Goal: Information Seeking & Learning: Learn about a topic

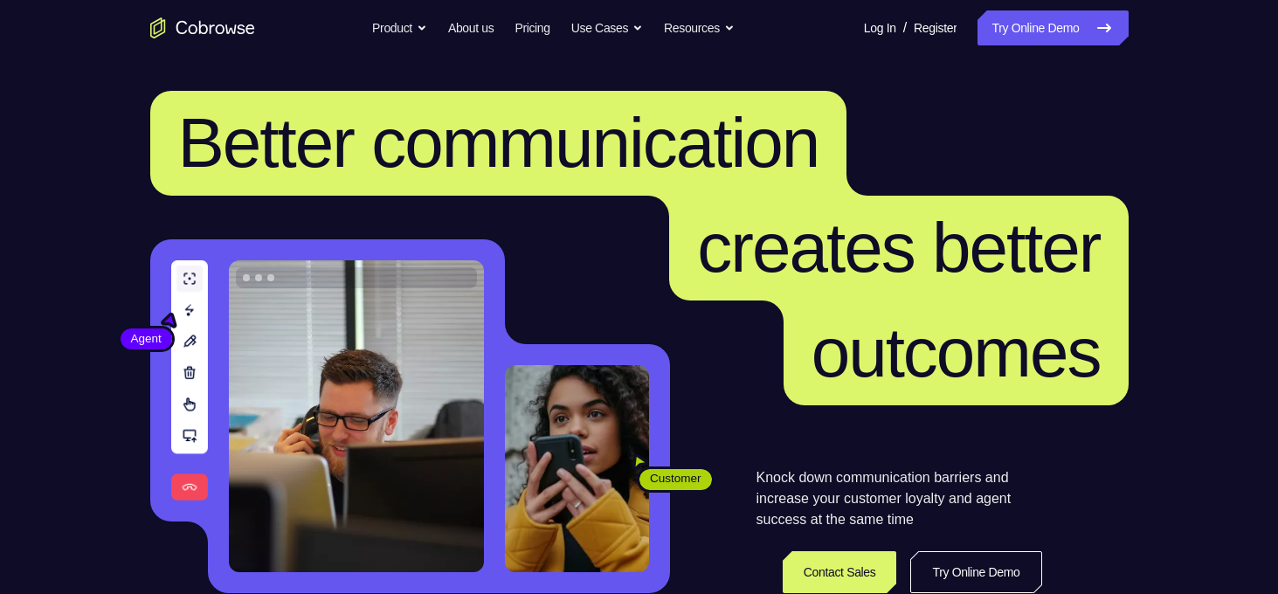
click at [1003, 272] on span "creates better" at bounding box center [898, 248] width 403 height 78
click at [1024, 38] on link "Try Online Demo" at bounding box center [1053, 27] width 150 height 35
click at [1044, 11] on link "Try Online Demo" at bounding box center [1053, 27] width 150 height 35
click at [978, 15] on link "Try Online Demo" at bounding box center [1053, 27] width 150 height 35
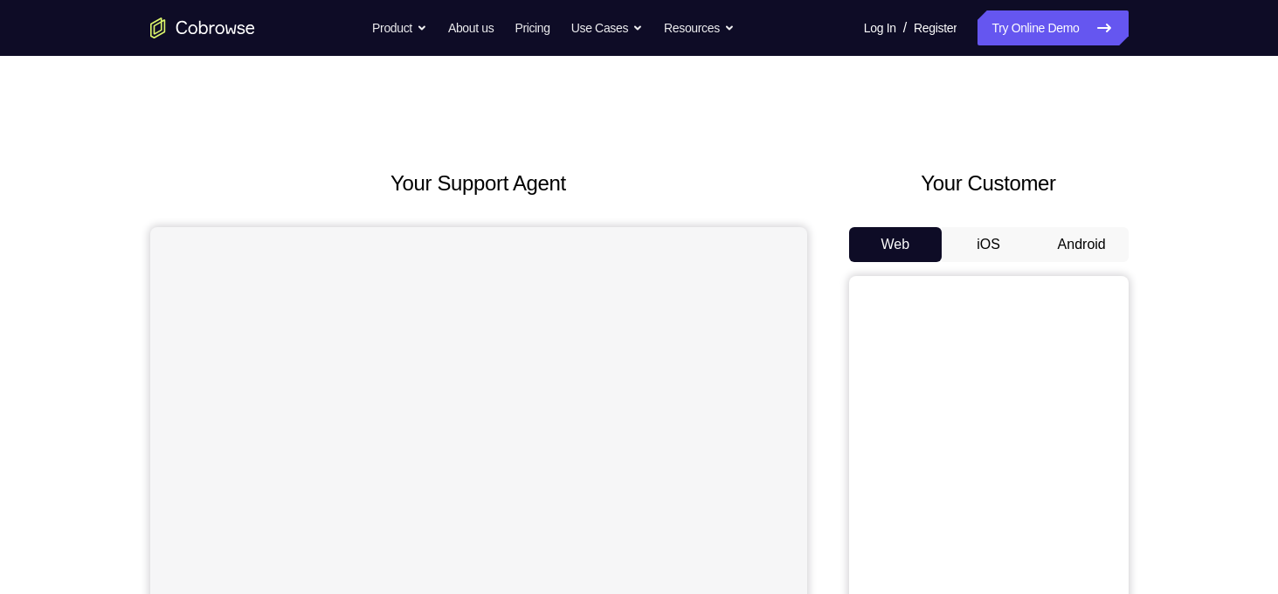
click at [1066, 239] on button "Android" at bounding box center [1081, 244] width 93 height 35
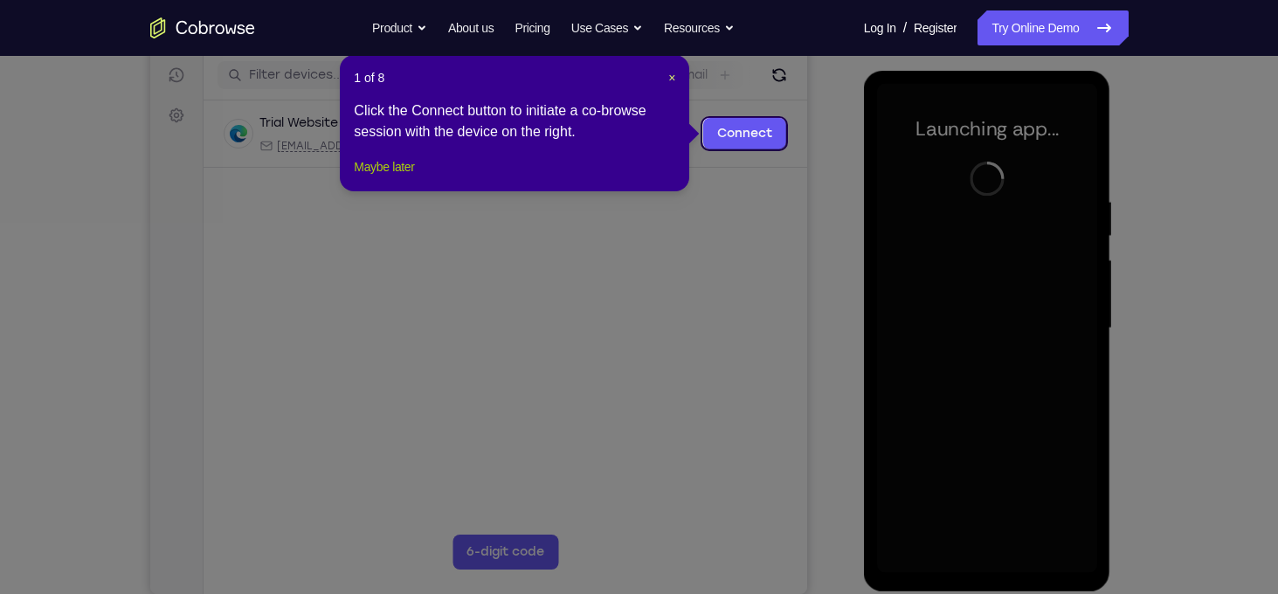
click at [409, 177] on button "Maybe later" at bounding box center [384, 166] width 60 height 21
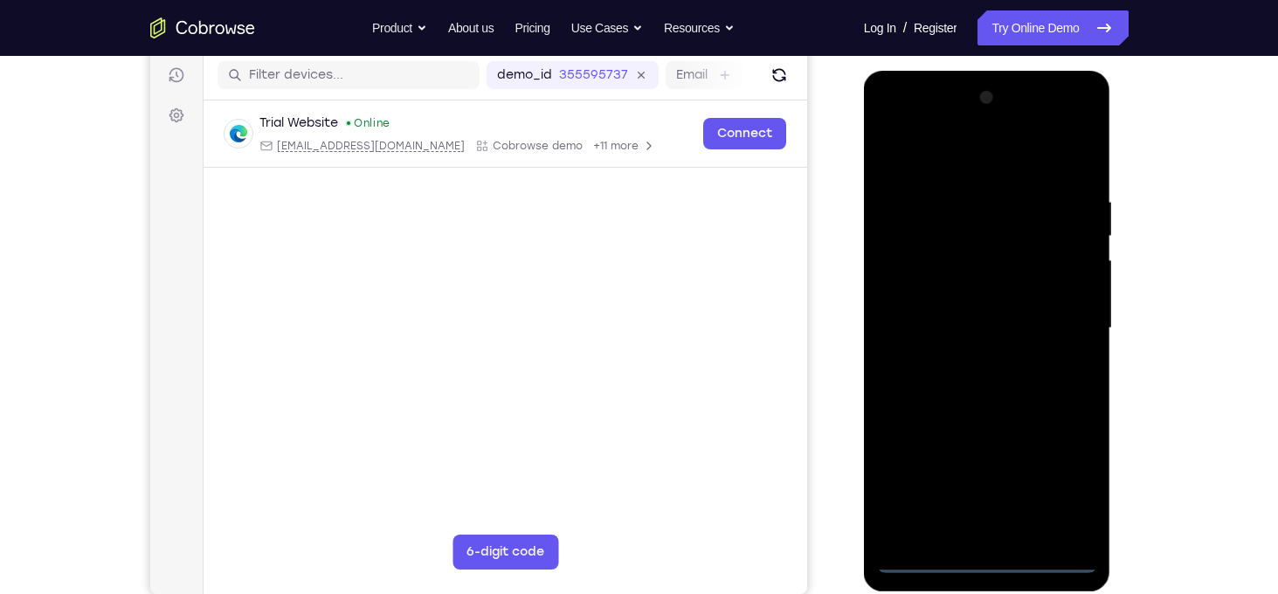
click at [984, 562] on div at bounding box center [987, 328] width 220 height 489
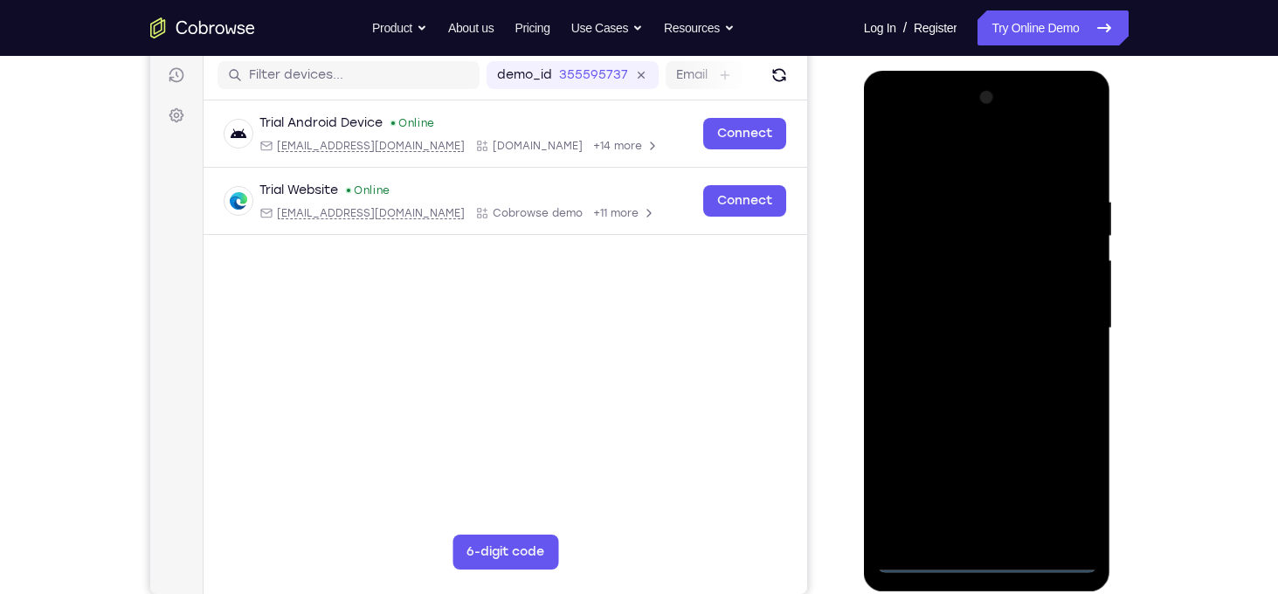
click at [1060, 494] on div at bounding box center [987, 328] width 220 height 489
click at [914, 157] on div at bounding box center [987, 328] width 220 height 489
click at [1056, 315] on div at bounding box center [987, 328] width 220 height 489
click at [967, 361] on div at bounding box center [987, 328] width 220 height 489
click at [972, 314] on div at bounding box center [987, 328] width 220 height 489
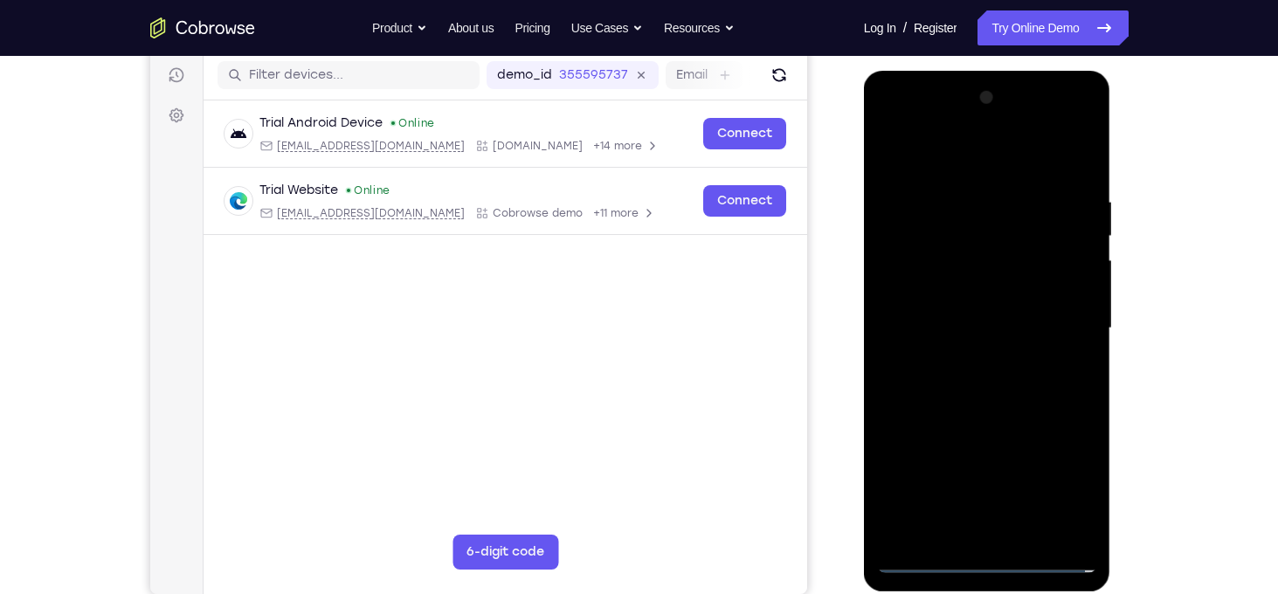
click at [973, 289] on div at bounding box center [987, 328] width 220 height 489
click at [957, 332] on div at bounding box center [987, 328] width 220 height 489
click at [958, 380] on div at bounding box center [987, 328] width 220 height 489
click at [944, 406] on div at bounding box center [987, 328] width 220 height 489
click at [957, 204] on div at bounding box center [987, 328] width 220 height 489
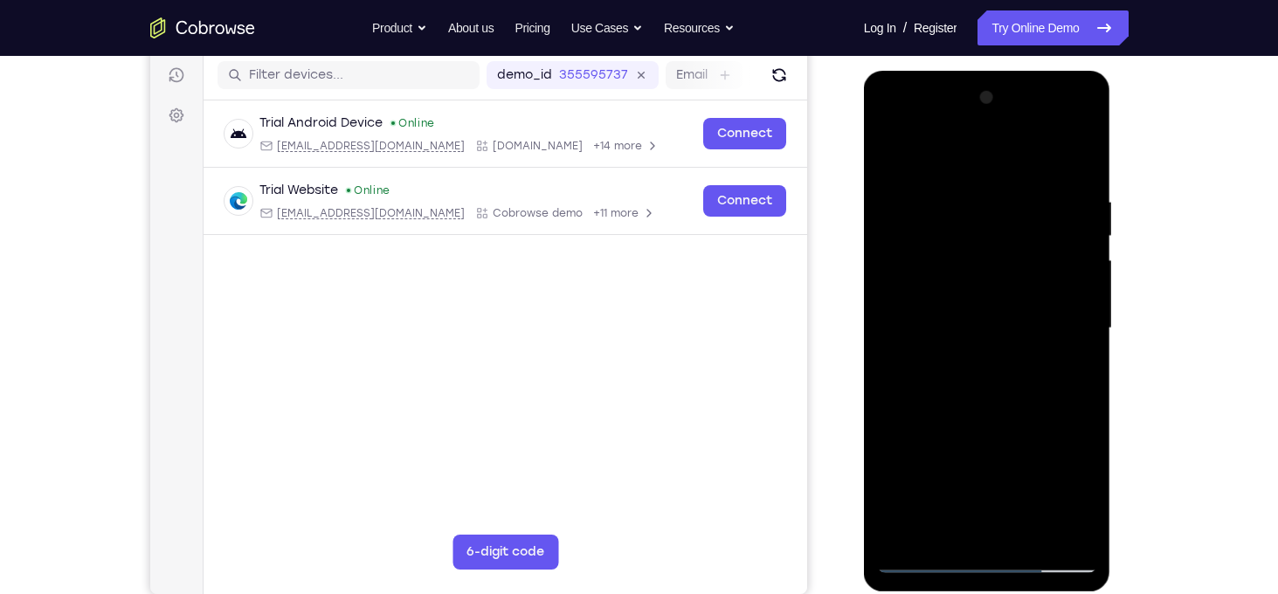
click at [1078, 287] on div at bounding box center [987, 328] width 220 height 489
drag, startPoint x: 1078, startPoint y: 287, endPoint x: 861, endPoint y: 331, distance: 221.9
click at [864, 331] on html "Online web based iOS Simulators and Android Emulators. Run iPhone, iPad, Mobile…" at bounding box center [988, 333] width 249 height 524
drag, startPoint x: 917, startPoint y: 308, endPoint x: 1154, endPoint y: 277, distance: 239.7
click at [1113, 277] on html "Online web based iOS Simulators and Android Emulators. Run iPhone, iPad, Mobile…" at bounding box center [988, 333] width 249 height 524
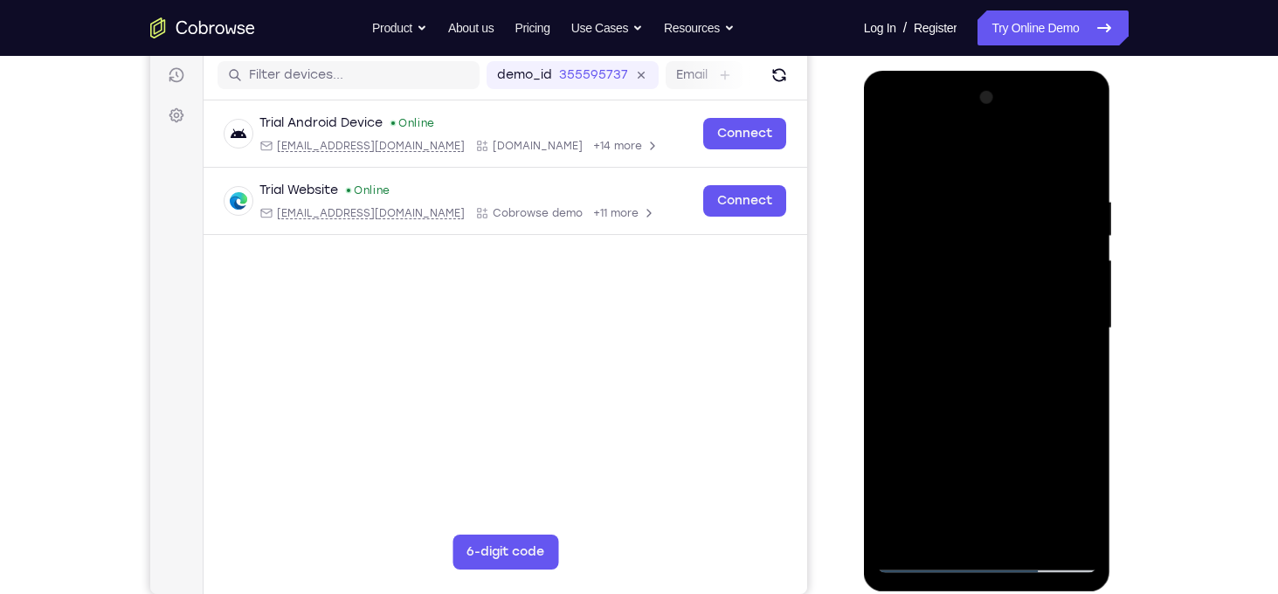
drag, startPoint x: 919, startPoint y: 305, endPoint x: 1158, endPoint y: 287, distance: 239.2
click at [1113, 287] on html "Online web based iOS Simulators and Android Emulators. Run iPhone, iPad, Mobile…" at bounding box center [988, 333] width 249 height 524
click at [1077, 156] on div at bounding box center [987, 328] width 220 height 489
drag, startPoint x: 979, startPoint y: 209, endPoint x: 1018, endPoint y: 476, distance: 270.2
click at [1018, 476] on div at bounding box center [987, 328] width 220 height 489
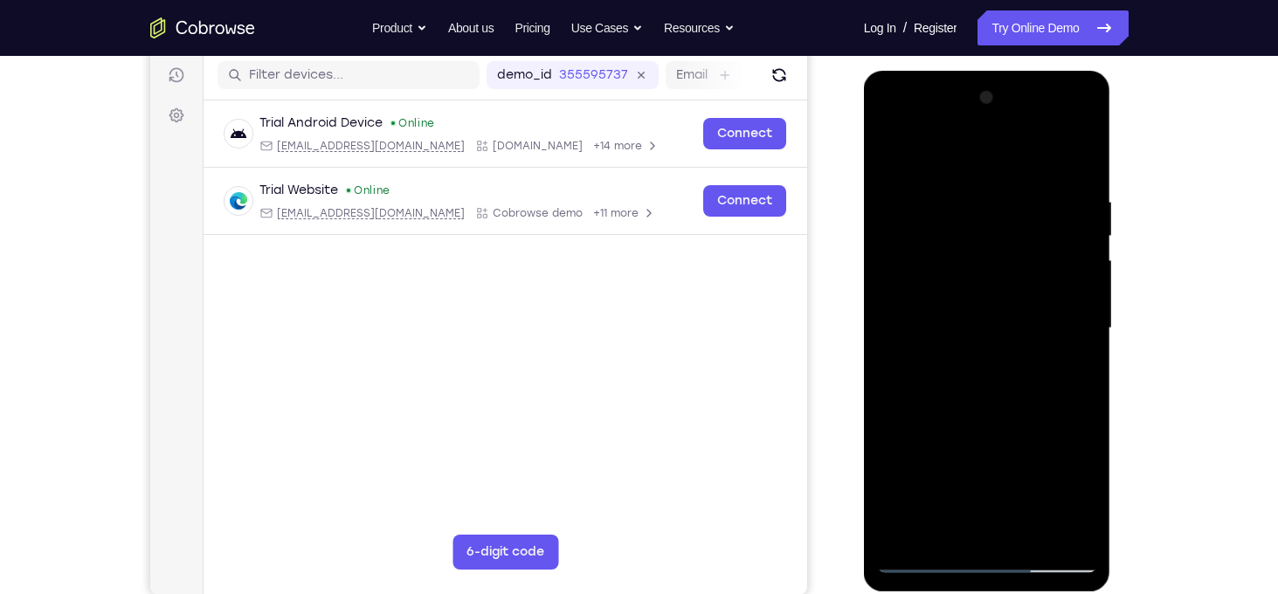
click at [974, 190] on div at bounding box center [987, 328] width 220 height 489
click at [1069, 305] on div at bounding box center [987, 328] width 220 height 489
click at [1069, 287] on div at bounding box center [987, 328] width 220 height 489
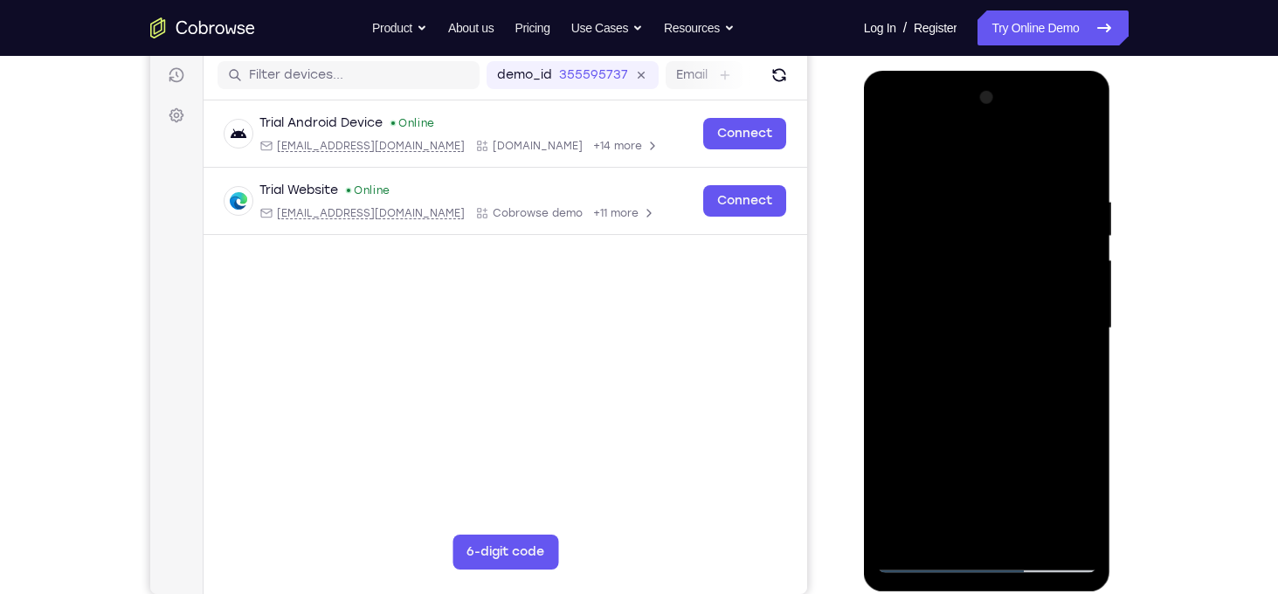
click at [1069, 287] on div at bounding box center [987, 328] width 220 height 489
click at [993, 127] on div at bounding box center [987, 328] width 220 height 489
click at [928, 568] on div at bounding box center [987, 328] width 220 height 489
click at [925, 559] on div at bounding box center [987, 328] width 220 height 489
drag, startPoint x: 942, startPoint y: 326, endPoint x: 1130, endPoint y: 325, distance: 187.8
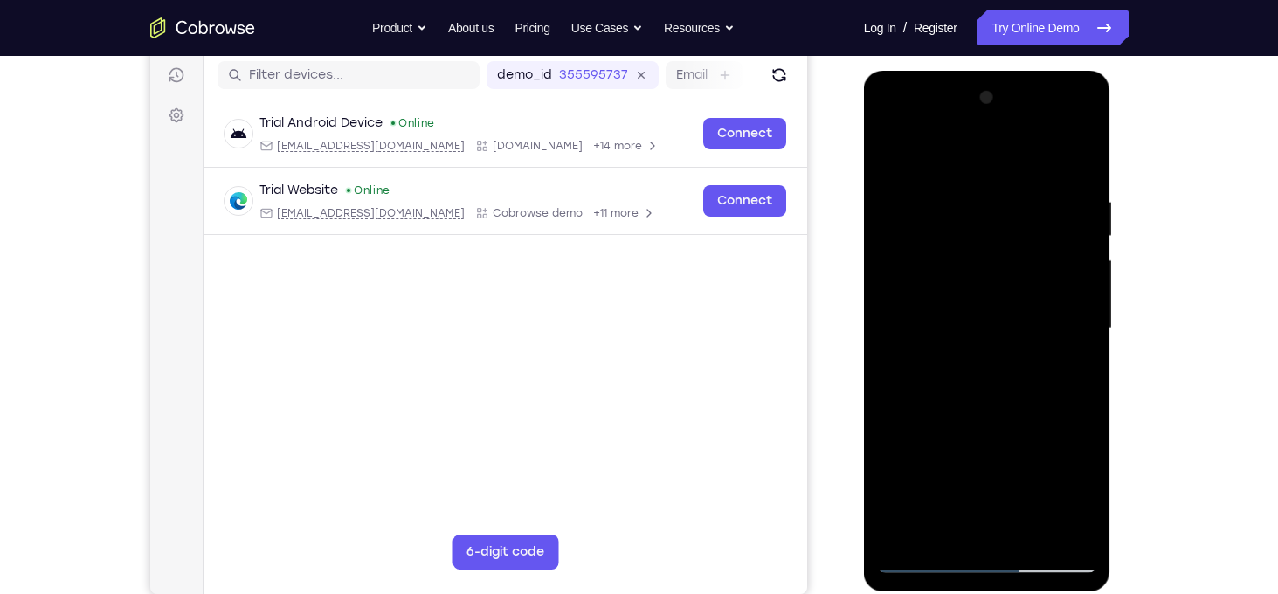
click at [1113, 325] on html "Online web based iOS Simulators and Android Emulators. Run iPhone, iPad, Mobile…" at bounding box center [988, 333] width 249 height 524
drag, startPoint x: 942, startPoint y: 312, endPoint x: 1131, endPoint y: 315, distance: 189.6
click at [1113, 315] on html "Online web based iOS Simulators and Android Emulators. Run iPhone, iPad, Mobile…" at bounding box center [988, 333] width 249 height 524
drag, startPoint x: 887, startPoint y: 296, endPoint x: 1070, endPoint y: 319, distance: 184.9
click at [1070, 319] on div at bounding box center [987, 328] width 220 height 489
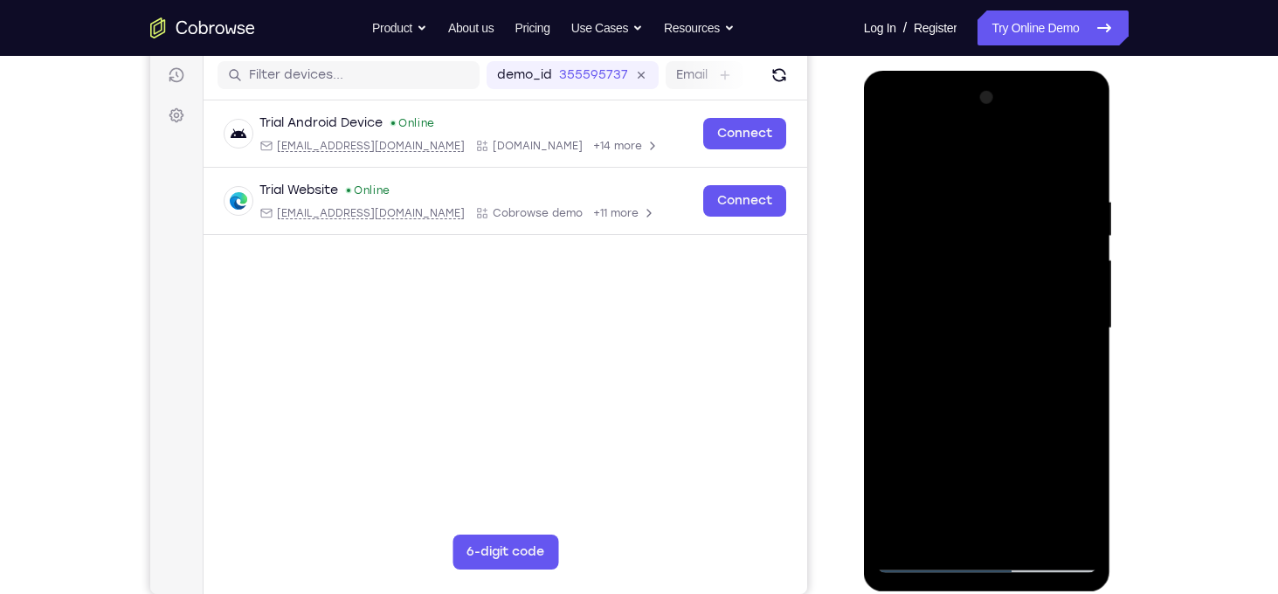
click at [1076, 158] on div at bounding box center [987, 328] width 220 height 489
click at [1077, 160] on div at bounding box center [987, 328] width 220 height 489
drag, startPoint x: 962, startPoint y: 273, endPoint x: 961, endPoint y: 163, distance: 111.0
click at [961, 163] on div at bounding box center [987, 328] width 220 height 489
click at [965, 129] on div at bounding box center [987, 328] width 220 height 489
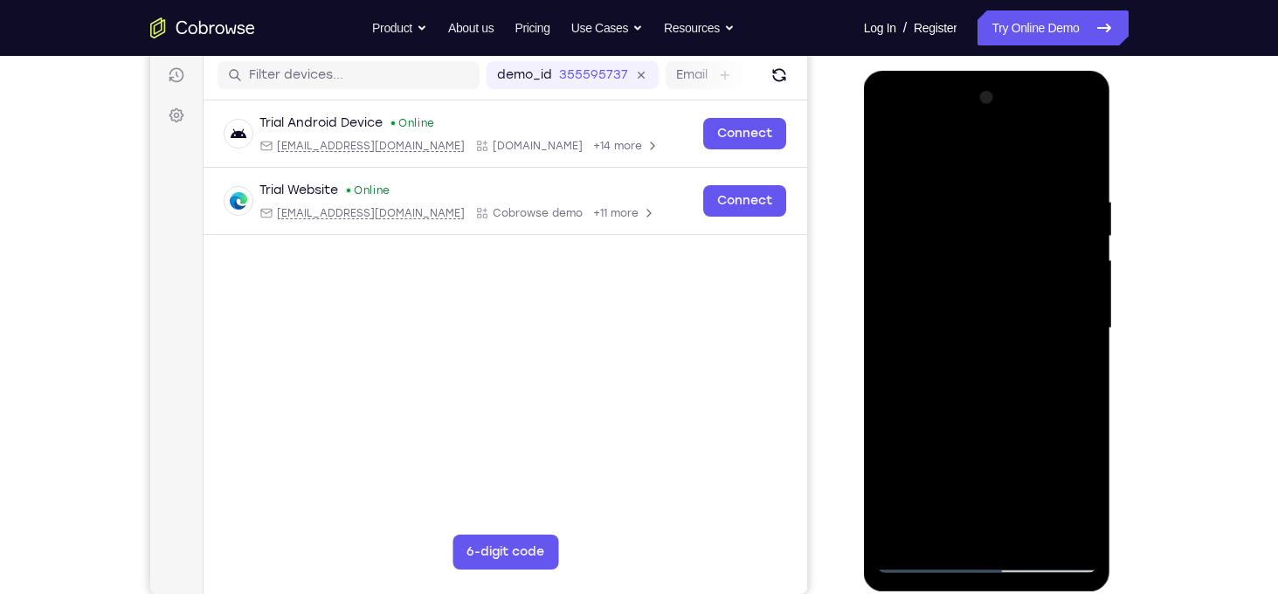
click at [981, 443] on div at bounding box center [987, 328] width 220 height 489
click at [975, 366] on div at bounding box center [987, 328] width 220 height 489
click at [897, 156] on div at bounding box center [987, 328] width 220 height 489
click at [902, 349] on div at bounding box center [987, 328] width 220 height 489
click at [994, 443] on div at bounding box center [987, 328] width 220 height 489
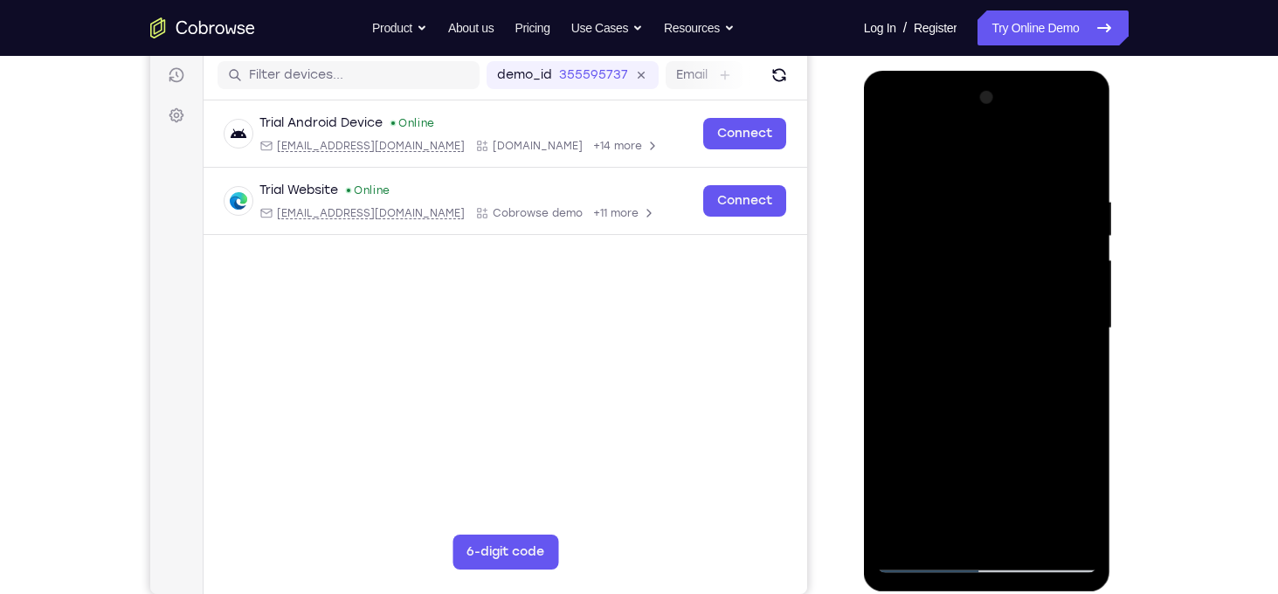
click at [1001, 270] on div at bounding box center [987, 328] width 220 height 489
click at [925, 560] on div at bounding box center [987, 328] width 220 height 489
click at [987, 303] on div at bounding box center [987, 328] width 220 height 489
click at [1035, 307] on div at bounding box center [987, 328] width 220 height 489
click at [1057, 301] on div at bounding box center [987, 328] width 220 height 489
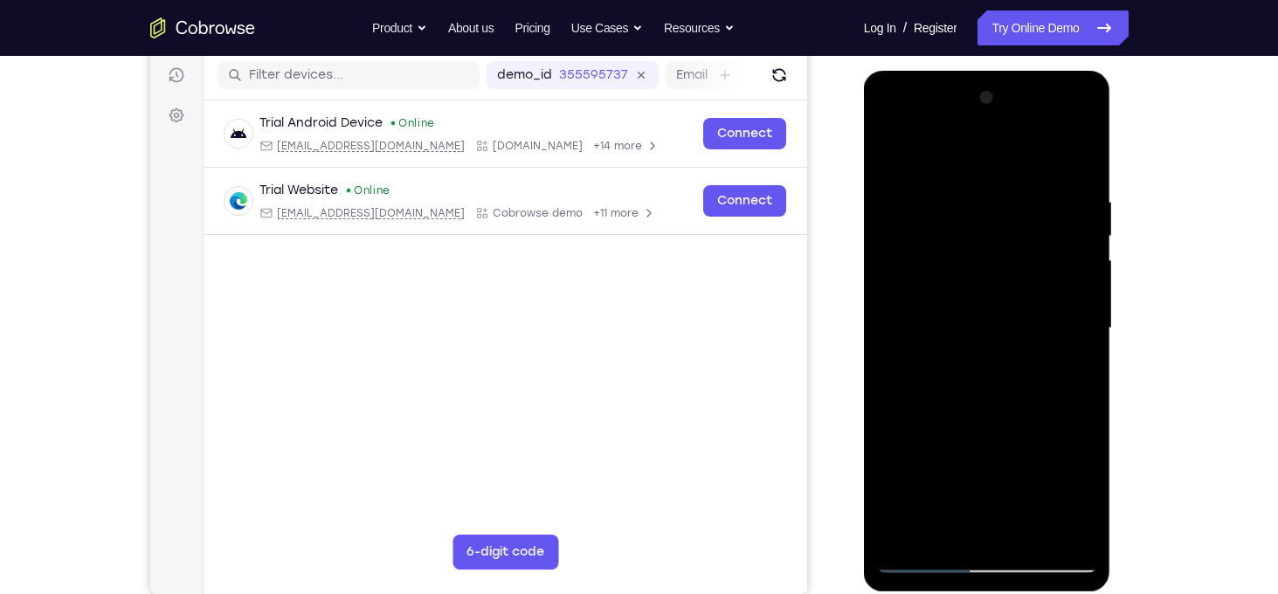
click at [1069, 350] on div at bounding box center [987, 328] width 220 height 489
drag, startPoint x: 998, startPoint y: 439, endPoint x: 990, endPoint y: 310, distance: 129.5
click at [990, 310] on div at bounding box center [987, 328] width 220 height 489
click at [993, 172] on div at bounding box center [987, 328] width 220 height 489
click at [972, 395] on div at bounding box center [987, 328] width 220 height 489
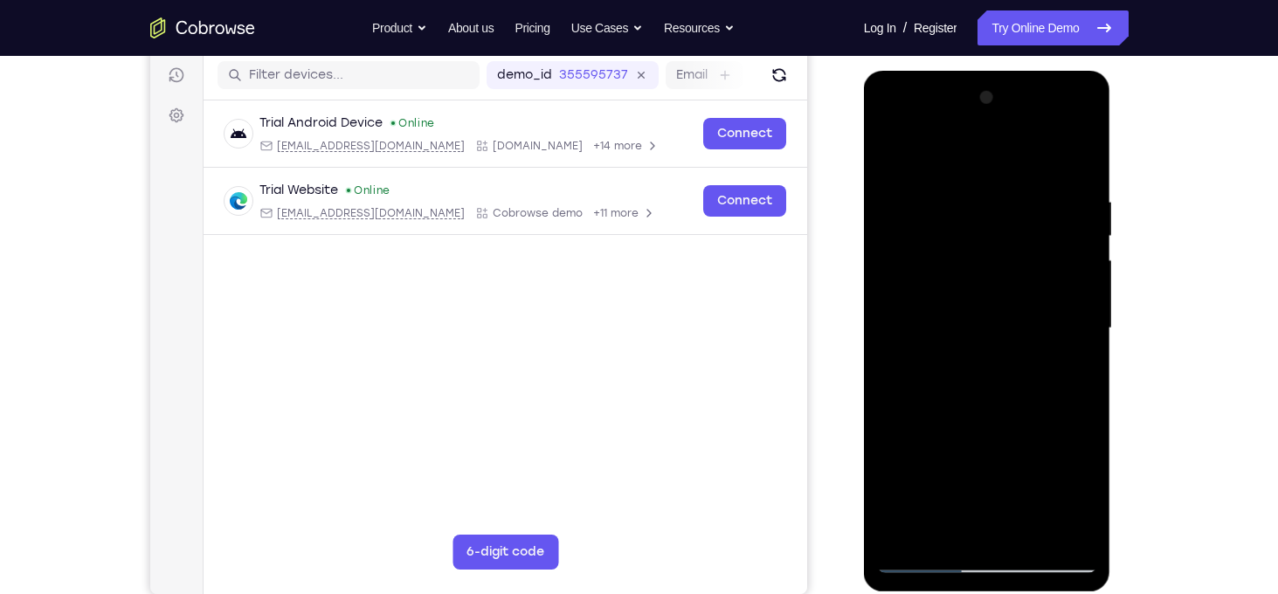
click at [924, 557] on div at bounding box center [987, 328] width 220 height 489
click at [931, 434] on div at bounding box center [987, 328] width 220 height 489
click at [958, 437] on div at bounding box center [987, 328] width 220 height 489
click at [993, 434] on div at bounding box center [987, 328] width 220 height 489
click at [1032, 435] on div at bounding box center [987, 328] width 220 height 489
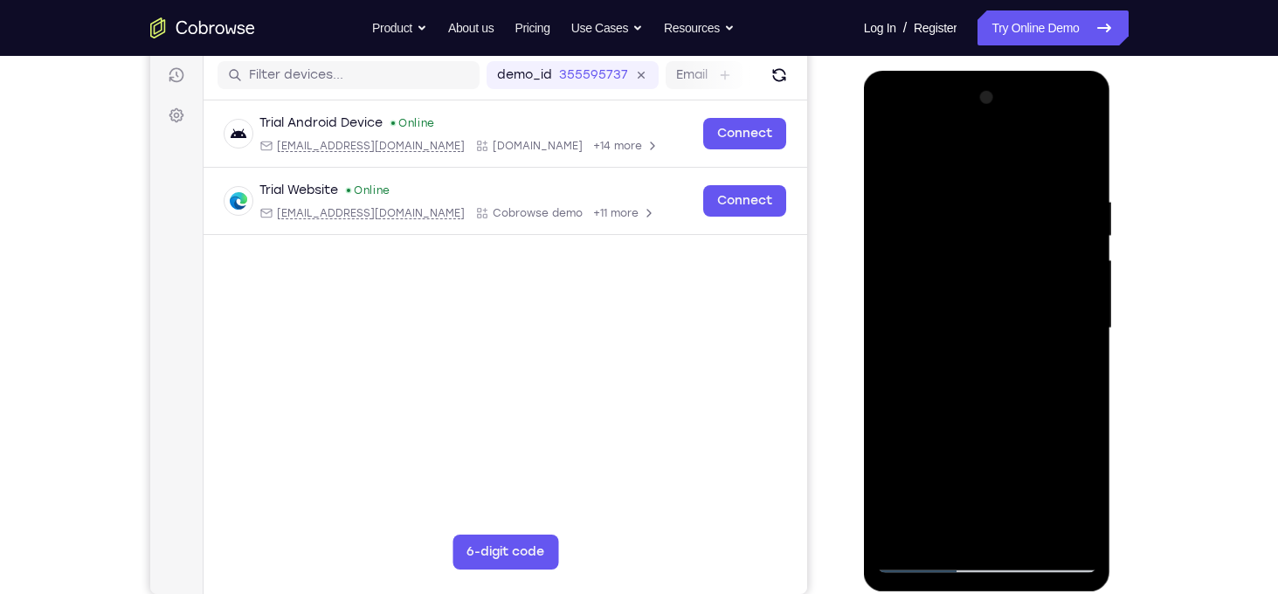
drag, startPoint x: 1064, startPoint y: 404, endPoint x: 1044, endPoint y: 324, distance: 82.0
click at [1044, 324] on div at bounding box center [987, 328] width 220 height 489
click at [1067, 408] on div at bounding box center [987, 328] width 220 height 489
drag, startPoint x: 994, startPoint y: 424, endPoint x: 992, endPoint y: 257, distance: 166.9
click at [992, 257] on div at bounding box center [987, 328] width 220 height 489
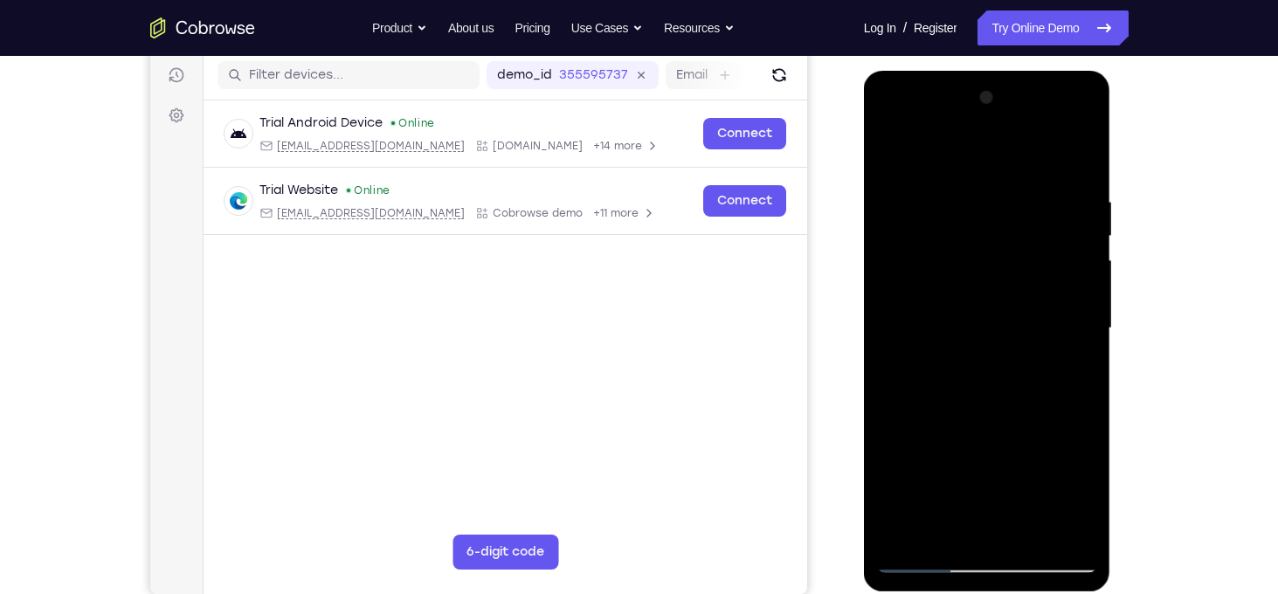
drag, startPoint x: 999, startPoint y: 422, endPoint x: 993, endPoint y: 374, distance: 48.3
click at [993, 374] on div at bounding box center [987, 328] width 220 height 489
click at [961, 367] on div at bounding box center [987, 328] width 220 height 489
click at [921, 564] on div at bounding box center [987, 328] width 220 height 489
click at [965, 395] on div at bounding box center [987, 328] width 220 height 489
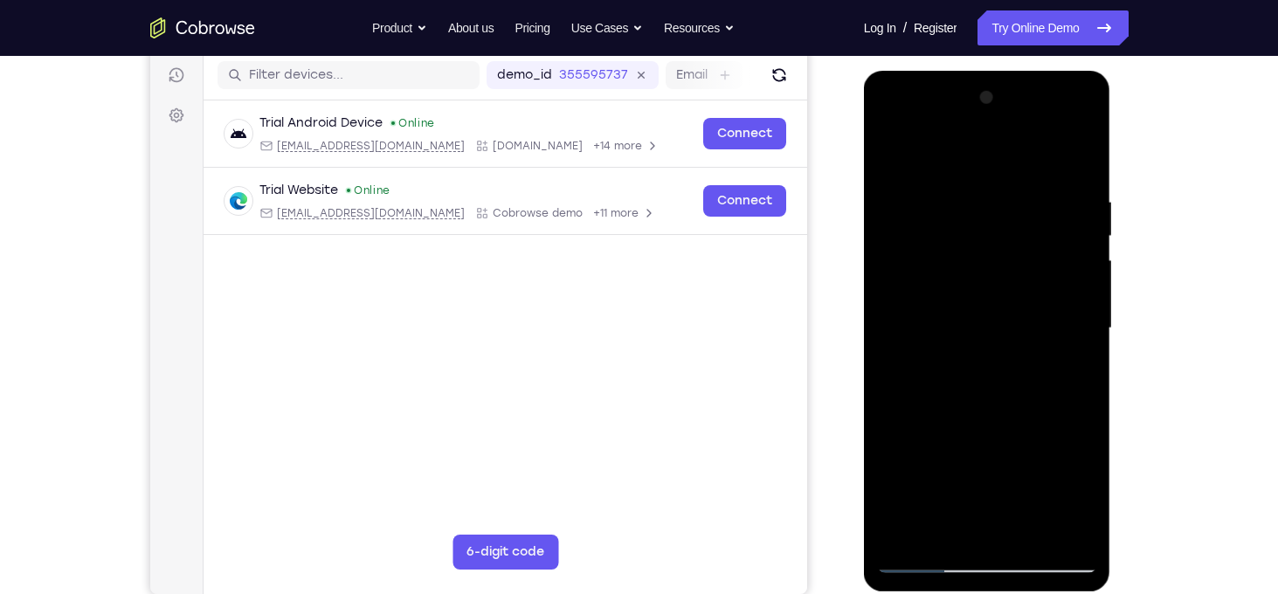
click at [924, 410] on div at bounding box center [987, 328] width 220 height 489
click at [937, 397] on div at bounding box center [987, 328] width 220 height 489
click at [944, 396] on div at bounding box center [987, 328] width 220 height 489
click at [924, 165] on div at bounding box center [987, 328] width 220 height 489
click at [1005, 394] on div at bounding box center [987, 328] width 220 height 489
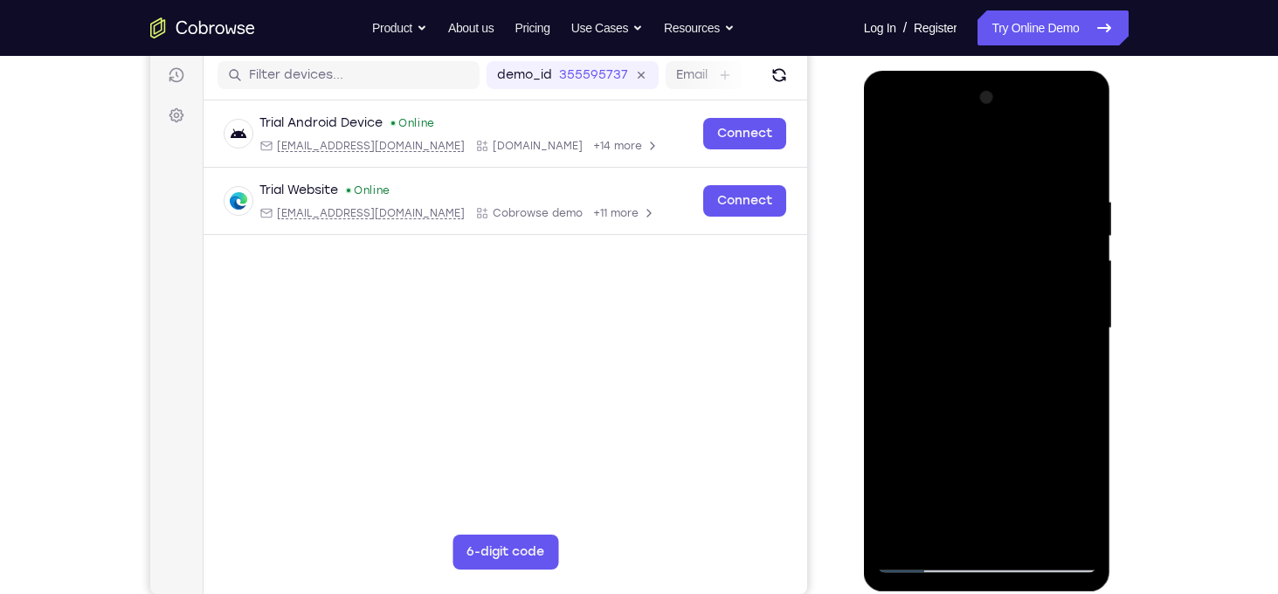
click at [972, 398] on div at bounding box center [987, 328] width 220 height 489
click at [991, 399] on div at bounding box center [987, 328] width 220 height 489
click at [981, 398] on div at bounding box center [987, 328] width 220 height 489
click at [924, 411] on div at bounding box center [987, 328] width 220 height 489
click at [990, 396] on div at bounding box center [987, 328] width 220 height 489
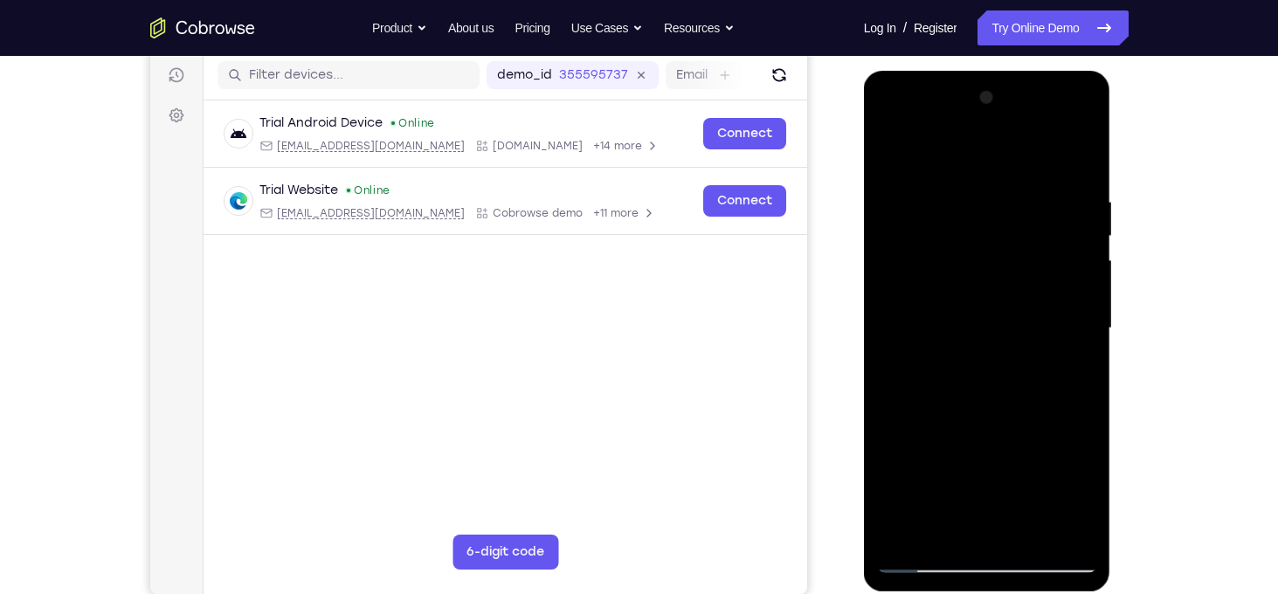
click at [1006, 396] on div at bounding box center [987, 328] width 220 height 489
click at [924, 565] on div at bounding box center [987, 328] width 220 height 489
click at [1044, 399] on div at bounding box center [987, 328] width 220 height 489
drag, startPoint x: 1017, startPoint y: 278, endPoint x: 1018, endPoint y: 388, distance: 110.1
click at [1018, 388] on div at bounding box center [987, 328] width 220 height 489
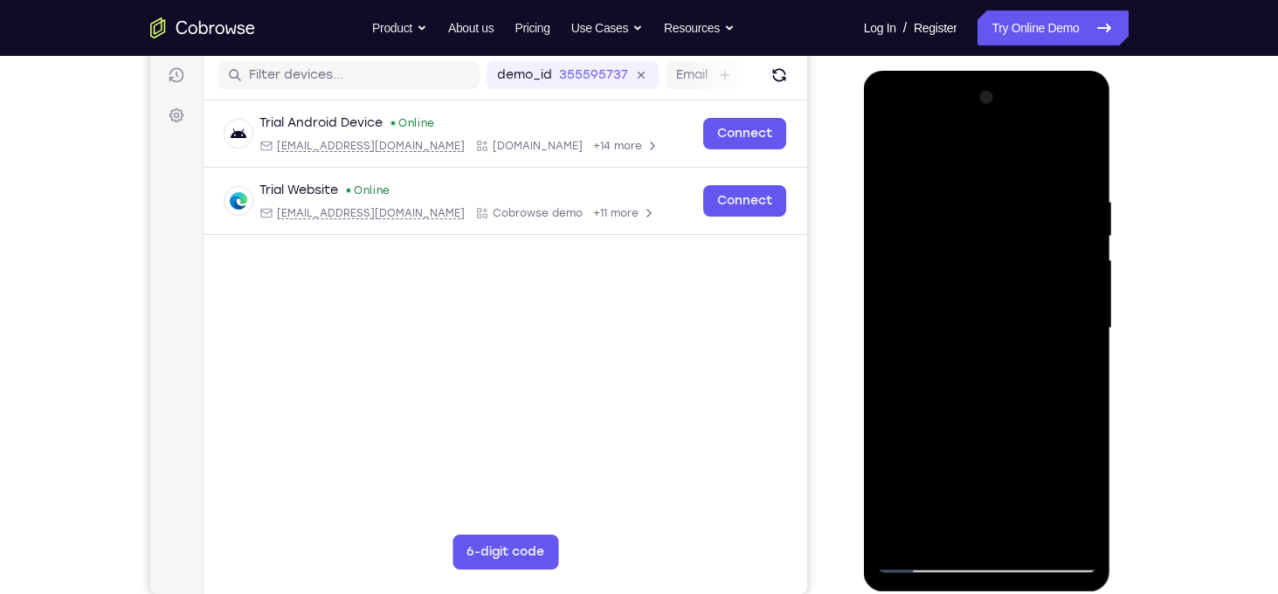
drag, startPoint x: 987, startPoint y: 425, endPoint x: 975, endPoint y: 313, distance: 112.5
click at [975, 313] on div at bounding box center [987, 328] width 220 height 489
click at [1043, 393] on div at bounding box center [987, 328] width 220 height 489
drag, startPoint x: 1013, startPoint y: 339, endPoint x: 996, endPoint y: 221, distance: 119.1
click at [996, 221] on div at bounding box center [987, 328] width 220 height 489
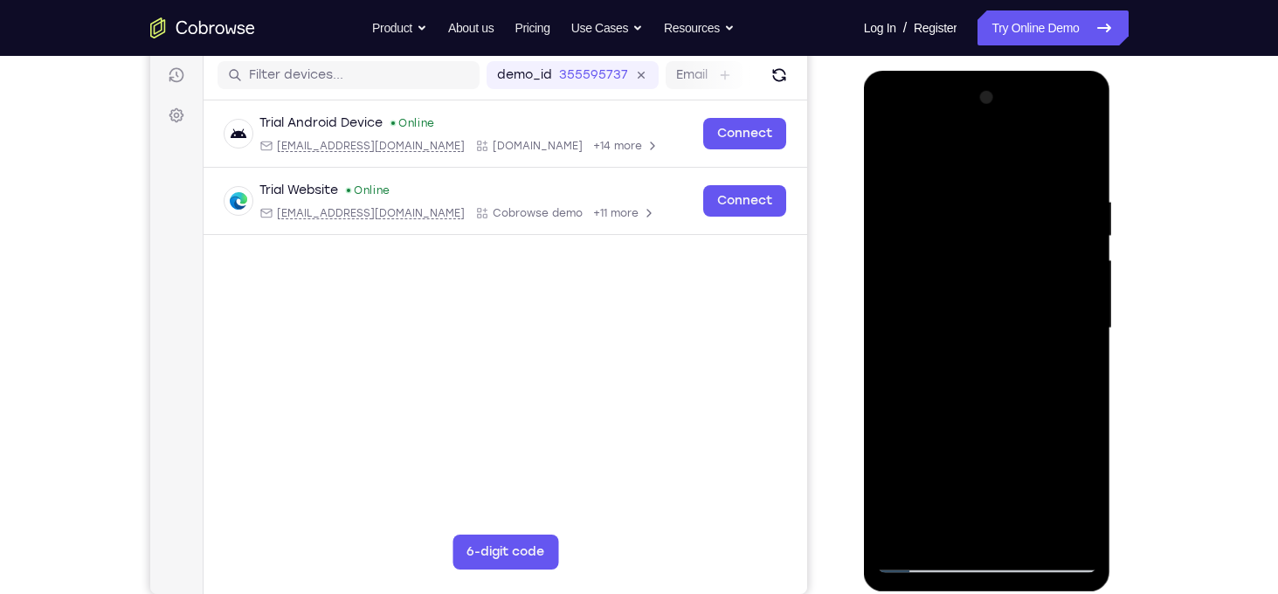
drag, startPoint x: 993, startPoint y: 419, endPoint x: 992, endPoint y: 328, distance: 91.8
click at [992, 328] on div at bounding box center [987, 328] width 220 height 489
click at [924, 207] on div at bounding box center [987, 328] width 220 height 489
click at [937, 431] on div at bounding box center [987, 328] width 220 height 489
click at [965, 435] on div at bounding box center [987, 328] width 220 height 489
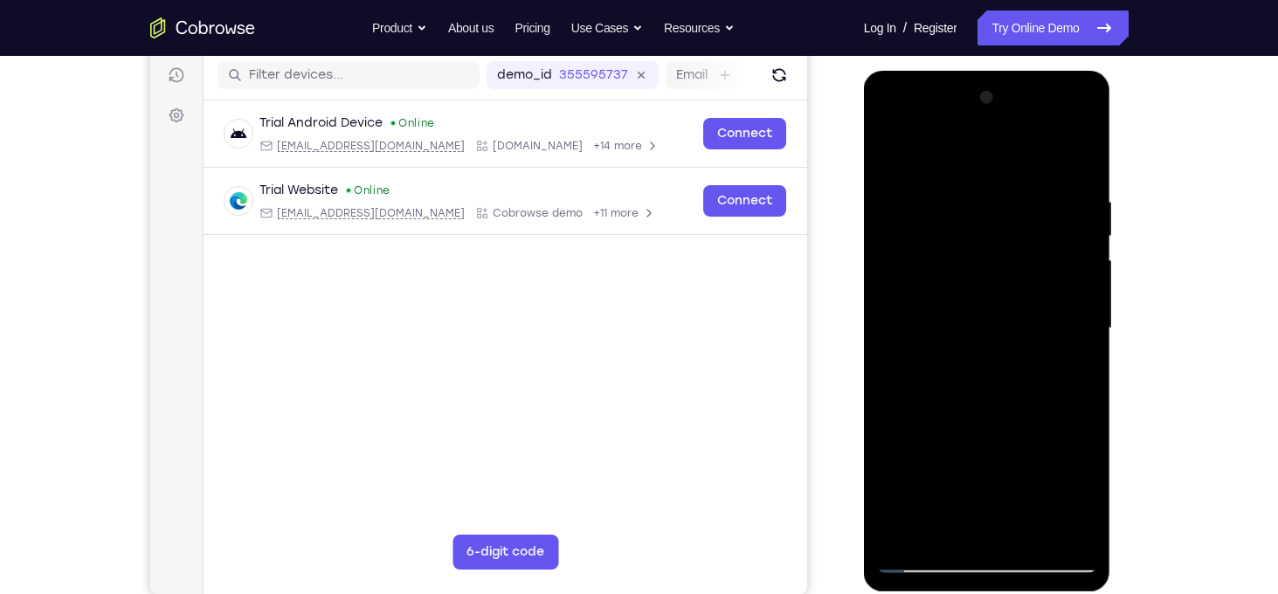
click at [993, 435] on div at bounding box center [987, 328] width 220 height 489
click at [1030, 433] on div at bounding box center [987, 328] width 220 height 489
drag, startPoint x: 1026, startPoint y: 396, endPoint x: 1014, endPoint y: 256, distance: 140.3
click at [1014, 256] on div at bounding box center [987, 328] width 220 height 489
drag, startPoint x: 1014, startPoint y: 445, endPoint x: 1013, endPoint y: 329, distance: 115.3
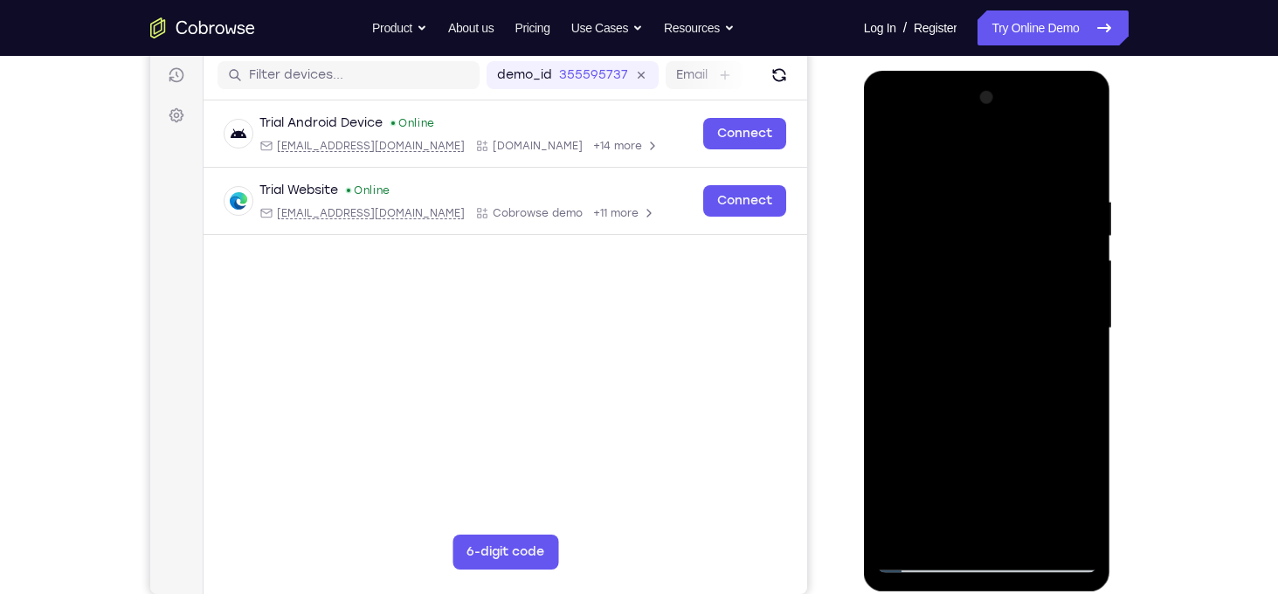
click at [1013, 329] on div at bounding box center [987, 328] width 220 height 489
click at [922, 197] on div at bounding box center [987, 328] width 220 height 489
click at [975, 424] on div at bounding box center [987, 328] width 220 height 489
click at [1021, 426] on div at bounding box center [987, 328] width 220 height 489
click at [1050, 428] on div at bounding box center [987, 328] width 220 height 489
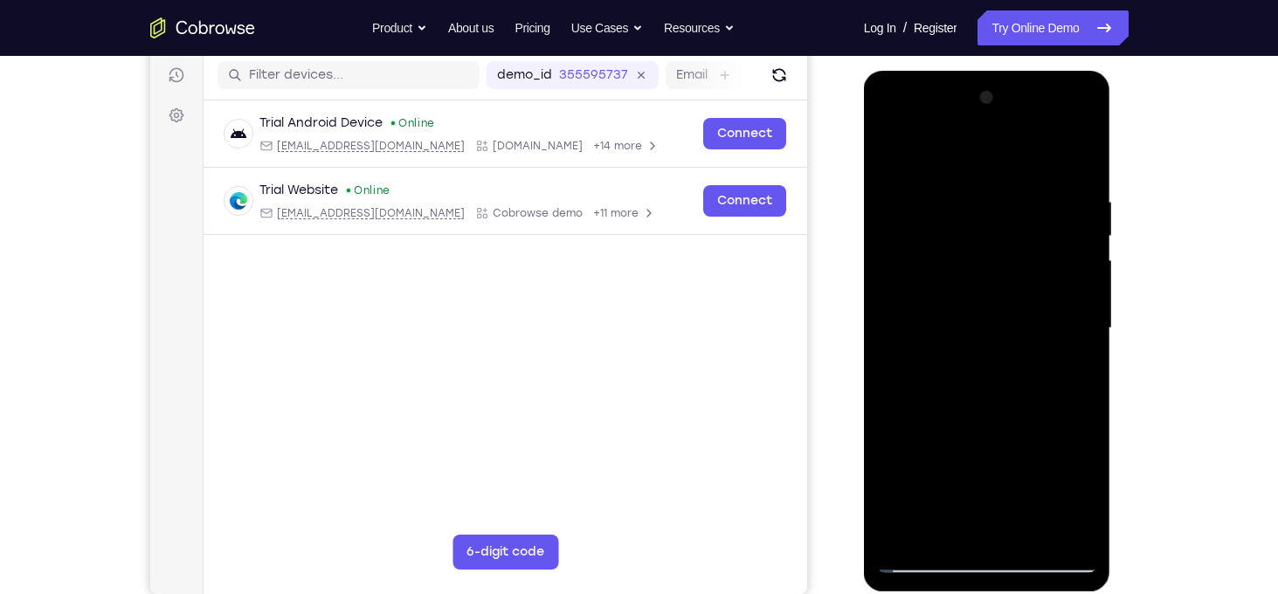
click at [1050, 426] on div at bounding box center [987, 328] width 220 height 489
drag, startPoint x: 1027, startPoint y: 392, endPoint x: 997, endPoint y: 211, distance: 184.3
click at [997, 211] on div at bounding box center [987, 328] width 220 height 489
drag, startPoint x: 1011, startPoint y: 347, endPoint x: 1003, endPoint y: 272, distance: 75.5
click at [1003, 272] on div at bounding box center [987, 328] width 220 height 489
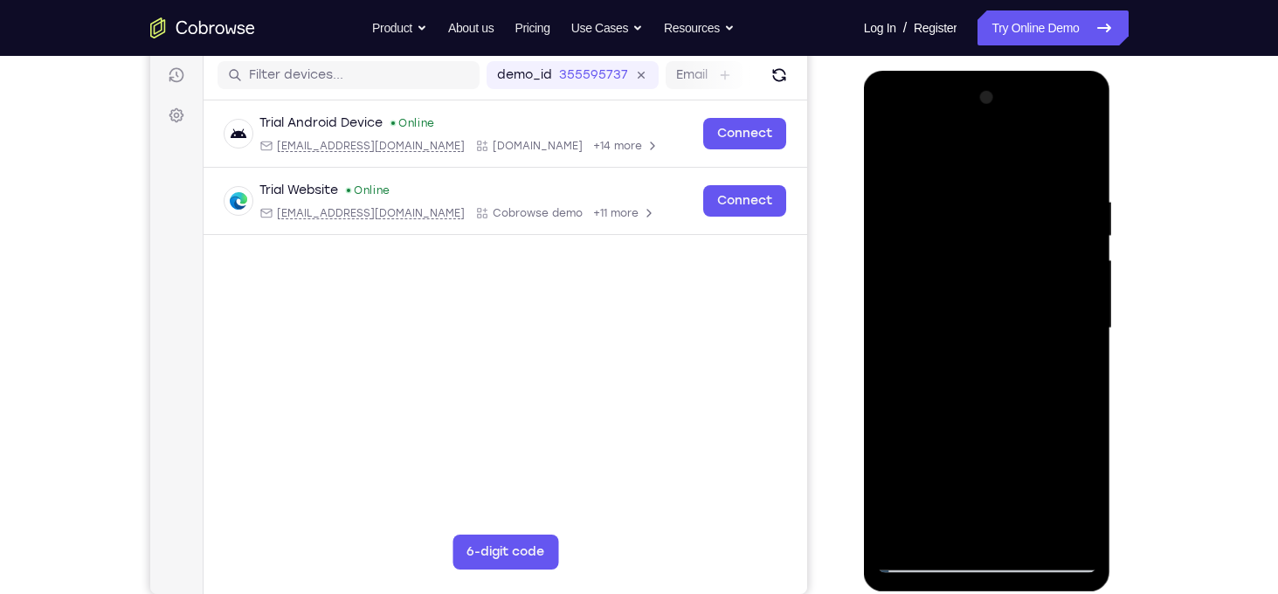
click at [919, 190] on div at bounding box center [987, 328] width 220 height 489
click at [950, 420] on div at bounding box center [987, 328] width 220 height 489
click at [942, 420] on div at bounding box center [987, 328] width 220 height 489
click at [959, 419] on div at bounding box center [987, 328] width 220 height 489
drag, startPoint x: 1011, startPoint y: 395, endPoint x: 997, endPoint y: 328, distance: 68.7
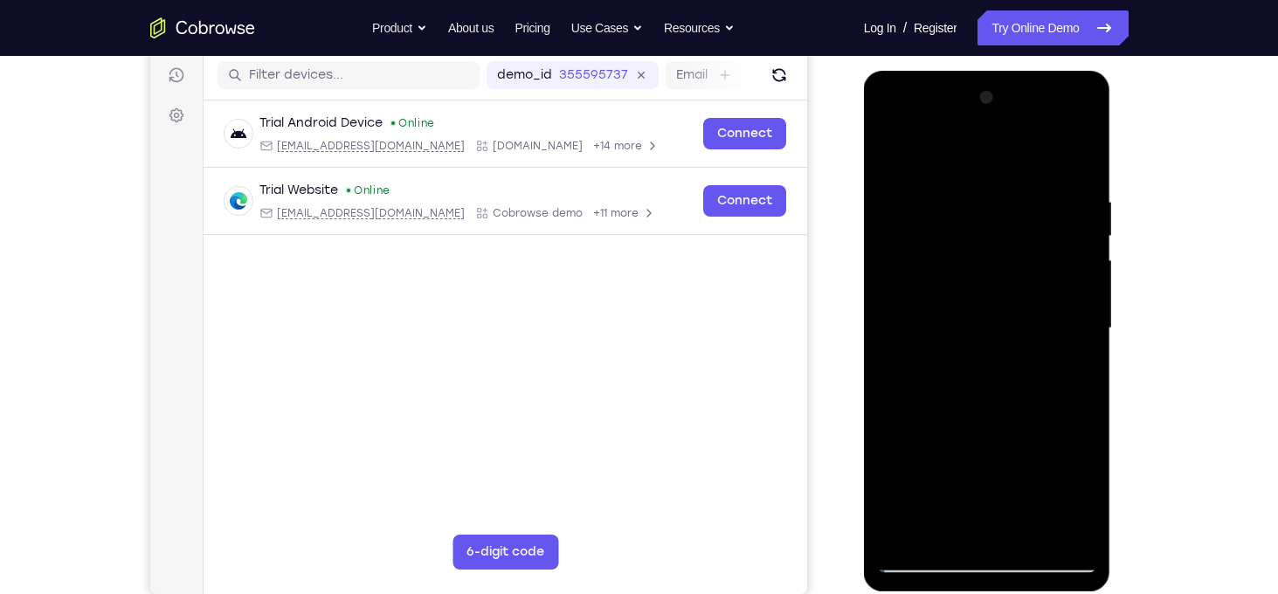
click at [997, 328] on div at bounding box center [987, 328] width 220 height 489
drag, startPoint x: 1000, startPoint y: 347, endPoint x: 984, endPoint y: 198, distance: 149.5
click at [984, 198] on div at bounding box center [987, 328] width 220 height 489
drag, startPoint x: 976, startPoint y: 463, endPoint x: 975, endPoint y: 361, distance: 102.2
click at [975, 361] on div at bounding box center [987, 328] width 220 height 489
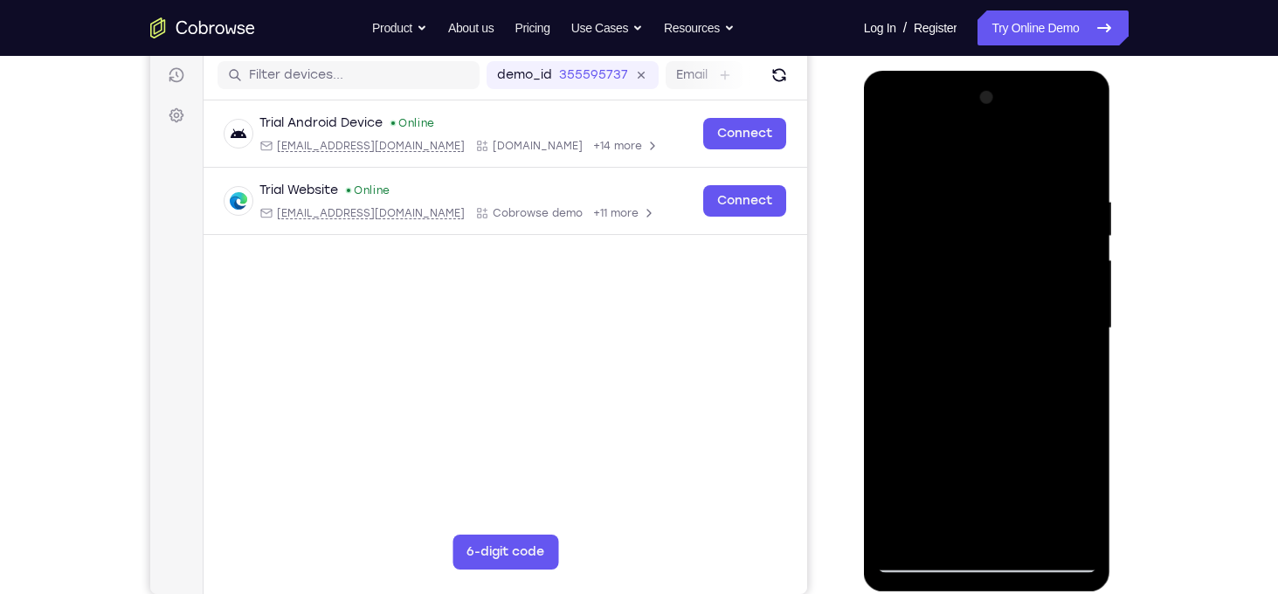
drag, startPoint x: 955, startPoint y: 283, endPoint x: 958, endPoint y: 89, distance: 194.0
click at [958, 89] on div at bounding box center [987, 328] width 220 height 489
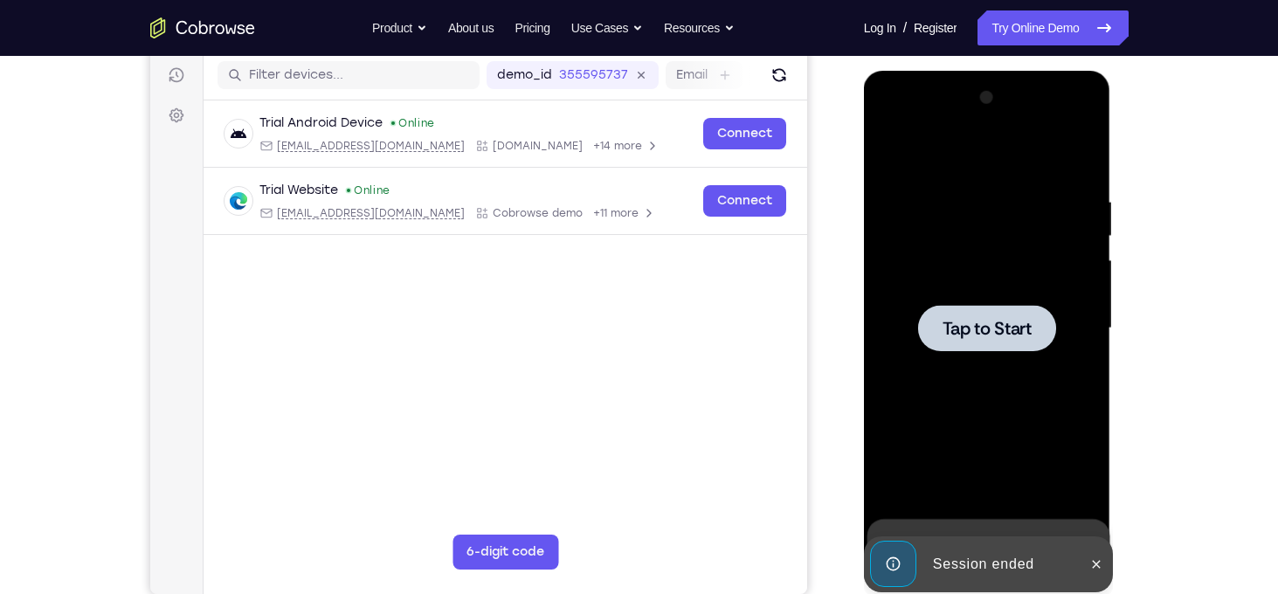
click at [1004, 260] on div at bounding box center [987, 328] width 220 height 489
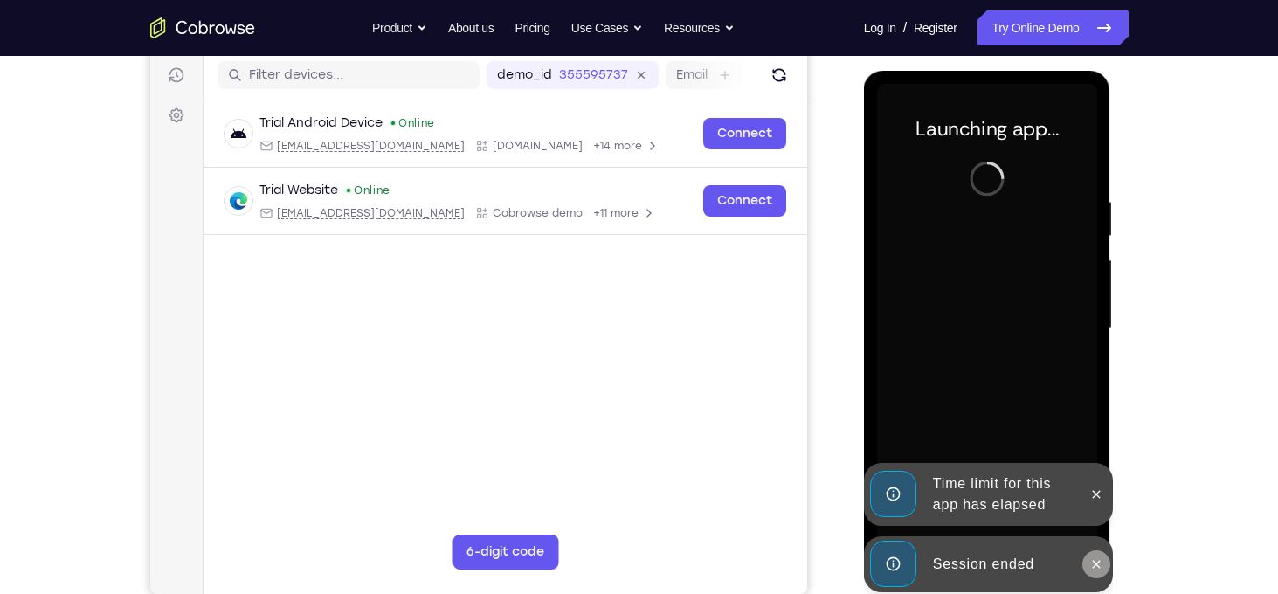
click at [1097, 564] on icon at bounding box center [1097, 564] width 8 height 8
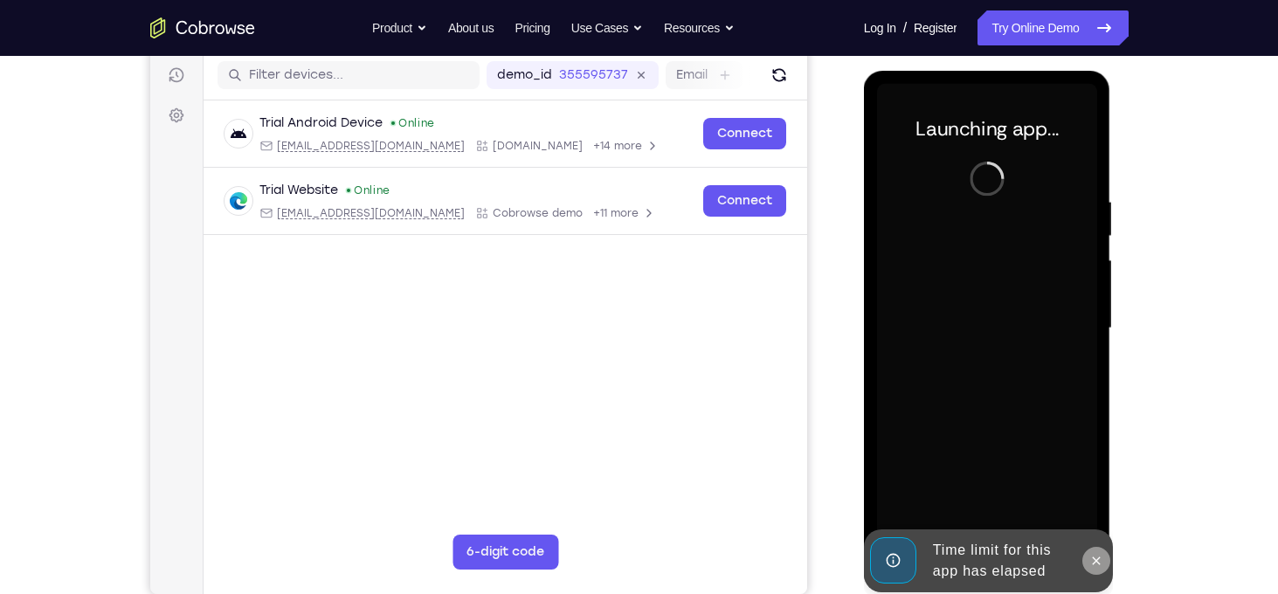
click at [1094, 560] on icon at bounding box center [1097, 561] width 14 height 14
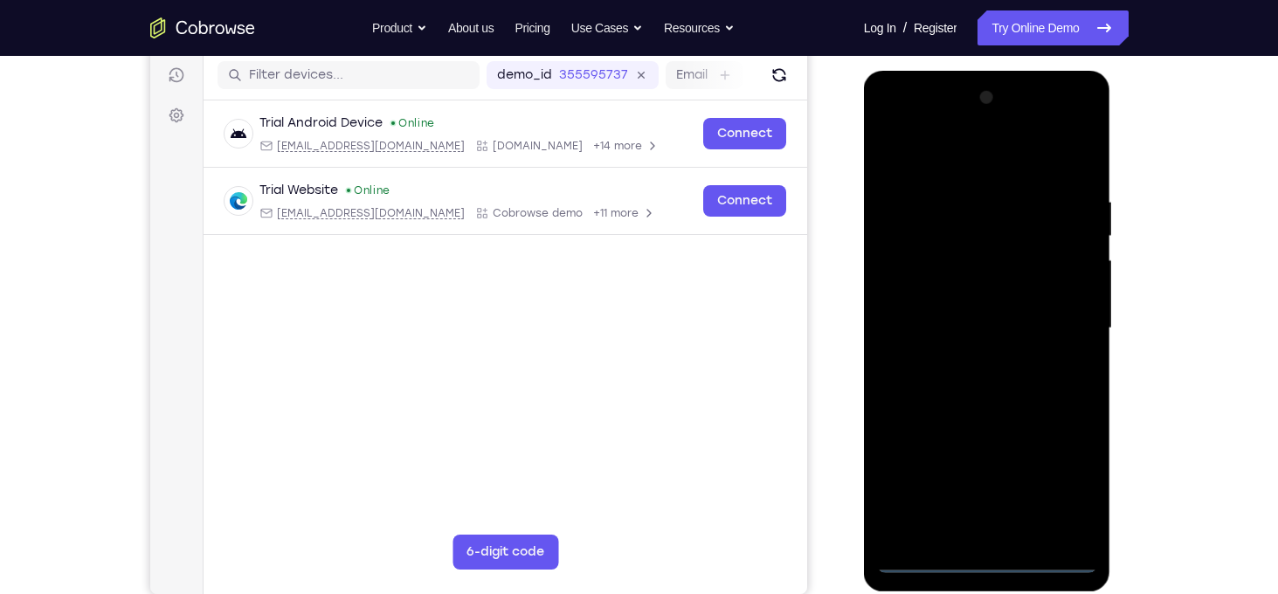
click at [989, 554] on div at bounding box center [987, 328] width 220 height 489
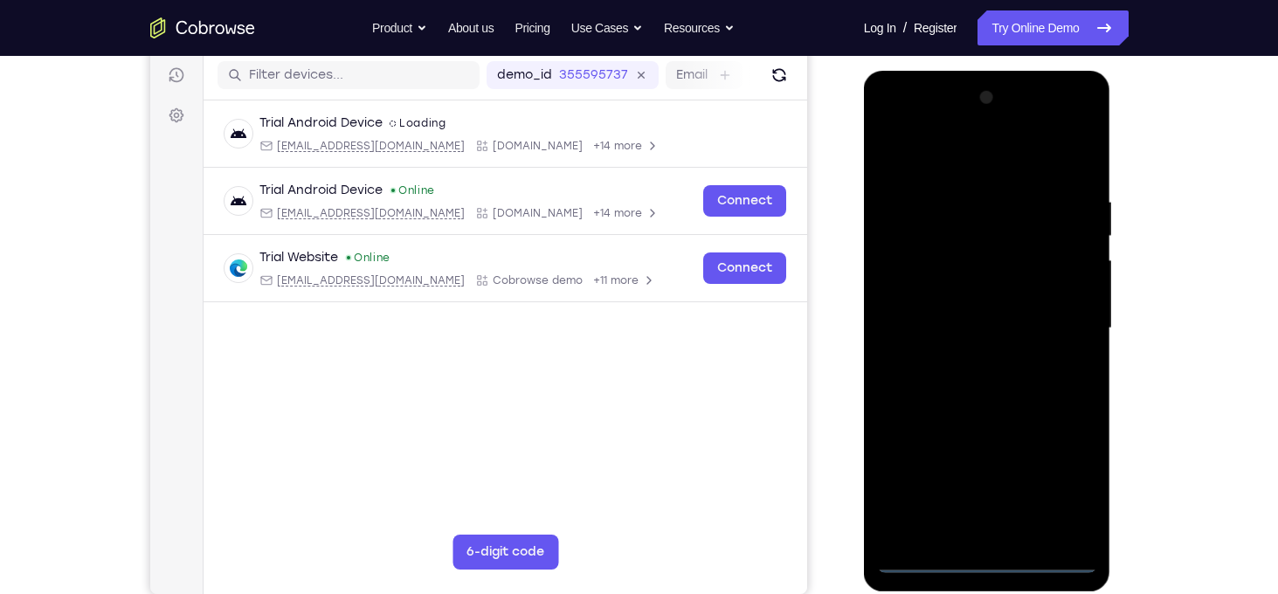
click at [992, 563] on div at bounding box center [987, 328] width 220 height 489
click at [1058, 494] on div at bounding box center [987, 328] width 220 height 489
click at [945, 155] on div at bounding box center [987, 328] width 220 height 489
click at [990, 228] on div at bounding box center [987, 328] width 220 height 489
click at [941, 441] on div at bounding box center [987, 328] width 220 height 489
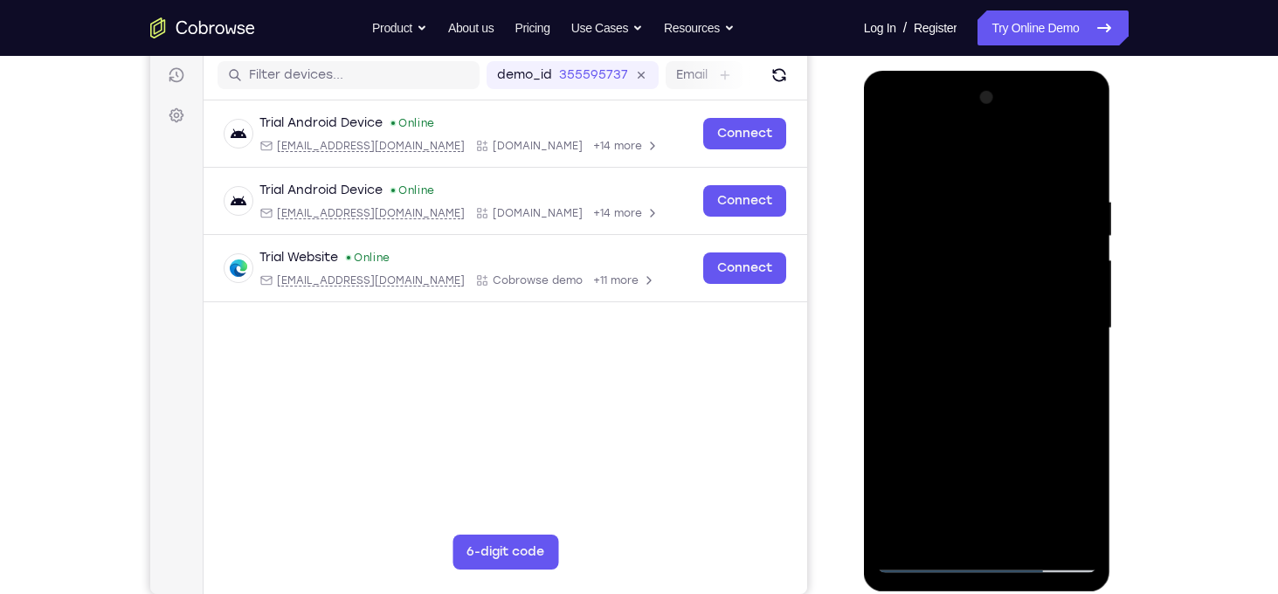
click at [959, 367] on div at bounding box center [987, 328] width 220 height 489
click at [893, 155] on div at bounding box center [987, 328] width 220 height 489
click at [892, 154] on div at bounding box center [987, 328] width 220 height 489
click at [924, 343] on div at bounding box center [987, 328] width 220 height 489
drag, startPoint x: 993, startPoint y: 406, endPoint x: 998, endPoint y: 55, distance: 351.3
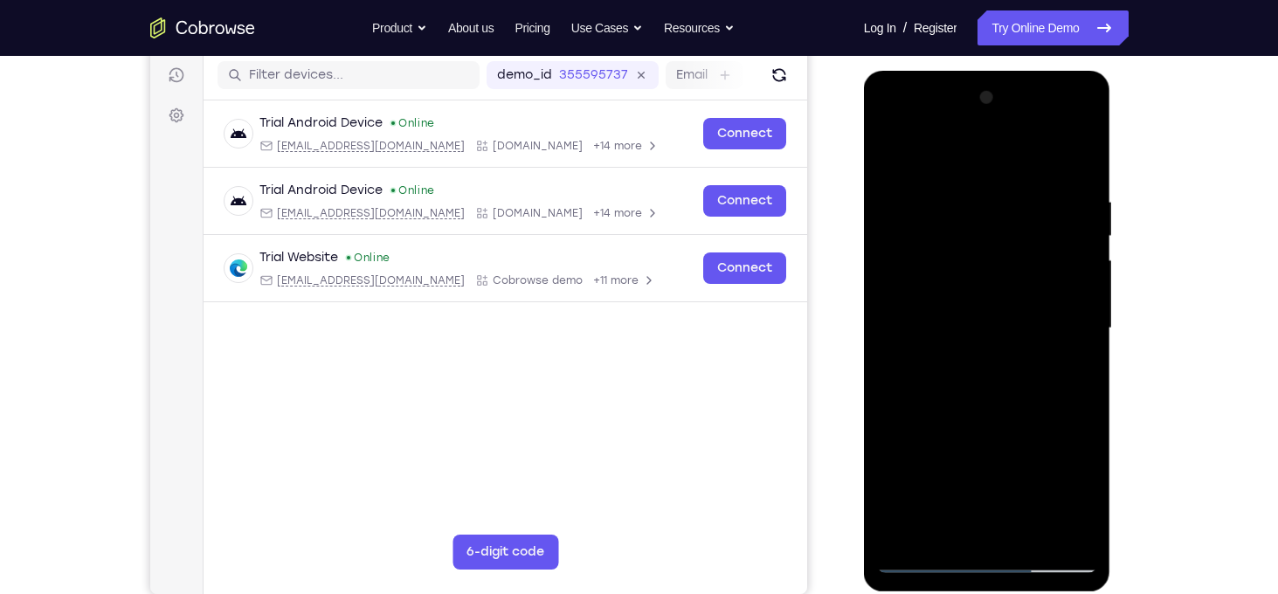
click at [998, 71] on html "Online web based iOS Simulators and Android Emulators. Run iPhone, iPad, Mobile…" at bounding box center [988, 333] width 249 height 524
drag, startPoint x: 1013, startPoint y: 398, endPoint x: 1012, endPoint y: 74, distance: 323.3
click at [1012, 74] on div at bounding box center [987, 331] width 247 height 521
drag, startPoint x: 998, startPoint y: 295, endPoint x: 992, endPoint y: 191, distance: 104.2
click at [992, 191] on div at bounding box center [987, 328] width 220 height 489
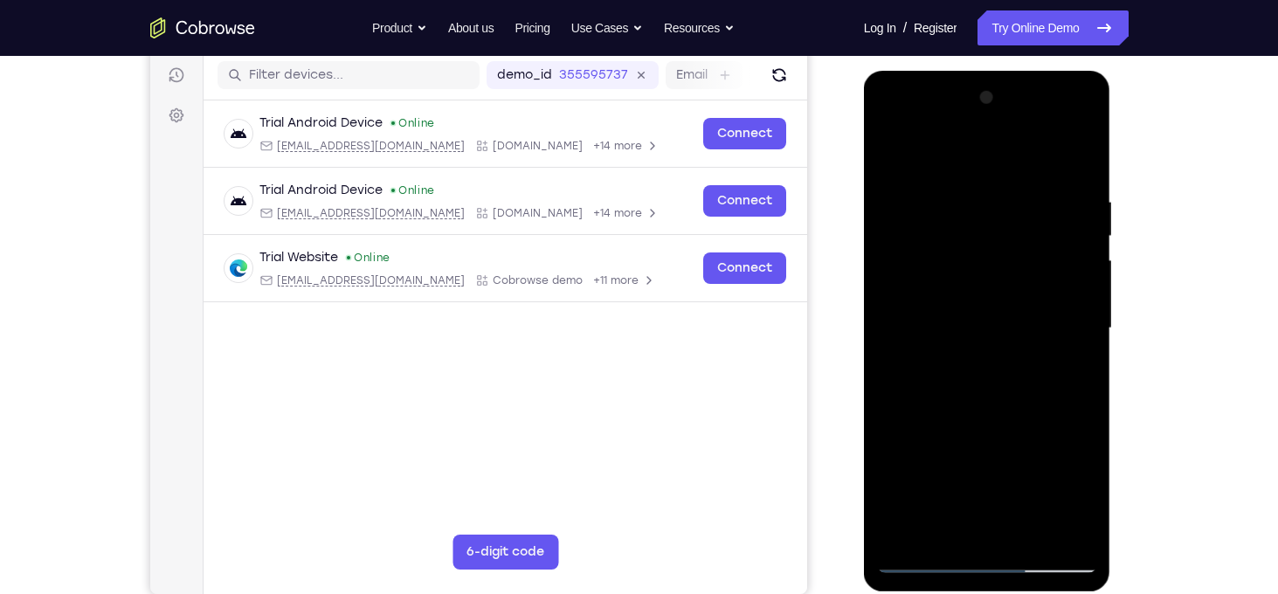
drag, startPoint x: 1003, startPoint y: 240, endPoint x: 1004, endPoint y: 336, distance: 95.2
click at [1004, 336] on div at bounding box center [987, 328] width 220 height 489
click at [958, 308] on div at bounding box center [987, 328] width 220 height 489
click at [1008, 311] on div at bounding box center [987, 328] width 220 height 489
click at [1056, 308] on div at bounding box center [987, 328] width 220 height 489
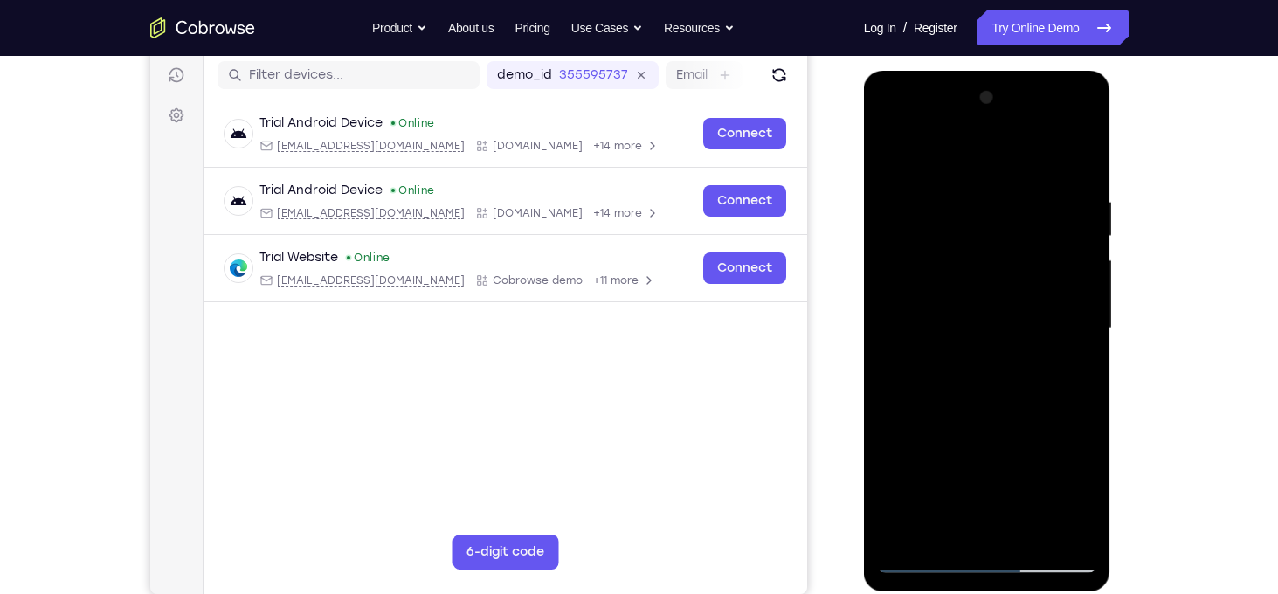
drag, startPoint x: 1016, startPoint y: 438, endPoint x: 1002, endPoint y: 236, distance: 202.3
click at [1002, 236] on div at bounding box center [987, 328] width 220 height 489
drag, startPoint x: 975, startPoint y: 228, endPoint x: 986, endPoint y: 318, distance: 90.7
click at [986, 318] on div at bounding box center [987, 328] width 220 height 489
click at [920, 420] on div at bounding box center [987, 328] width 220 height 489
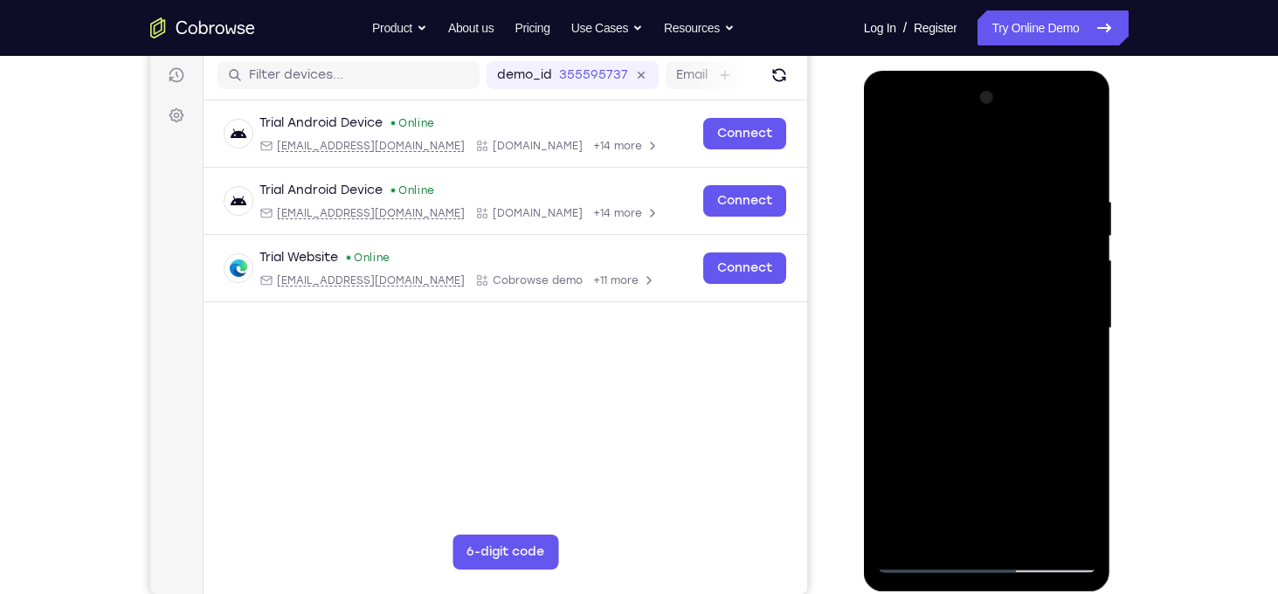
click at [1002, 309] on div at bounding box center [987, 328] width 220 height 489
click at [929, 466] on div at bounding box center [987, 328] width 220 height 489
click at [990, 434] on div at bounding box center [987, 328] width 220 height 489
click at [960, 466] on div at bounding box center [987, 328] width 220 height 489
click at [1000, 467] on div at bounding box center [987, 328] width 220 height 489
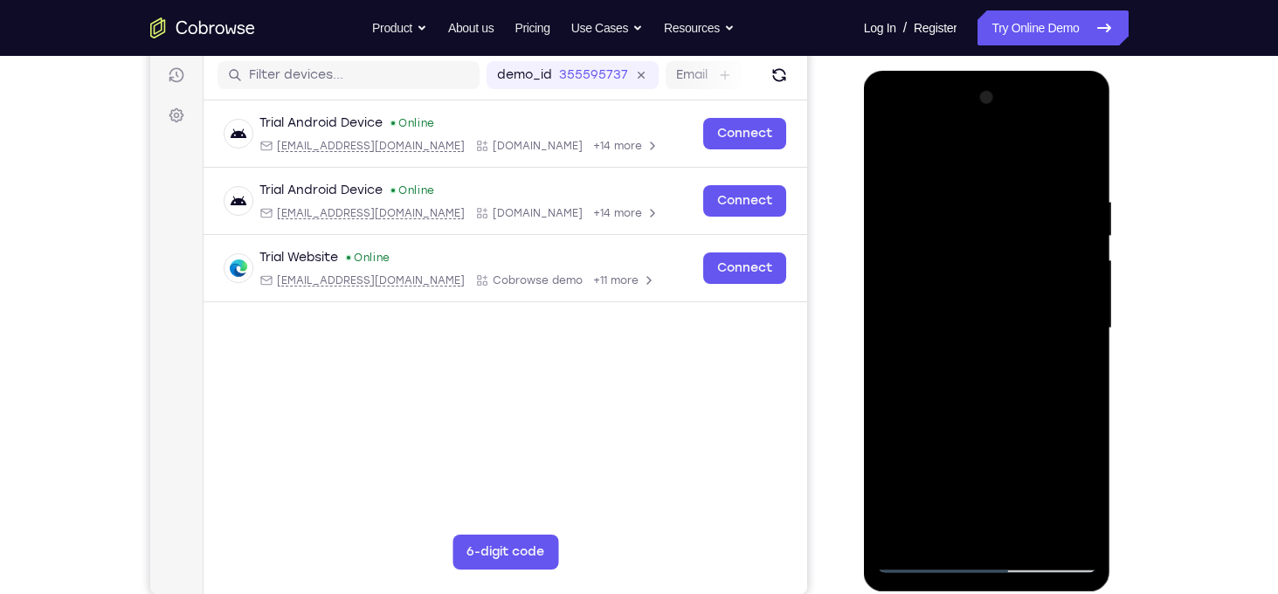
click at [1049, 467] on div at bounding box center [987, 328] width 220 height 489
click at [931, 564] on div at bounding box center [987, 328] width 220 height 489
drag, startPoint x: 957, startPoint y: 473, endPoint x: 949, endPoint y: 305, distance: 167.9
click at [949, 305] on div at bounding box center [987, 328] width 220 height 489
drag, startPoint x: 992, startPoint y: 420, endPoint x: 983, endPoint y: 298, distance: 122.6
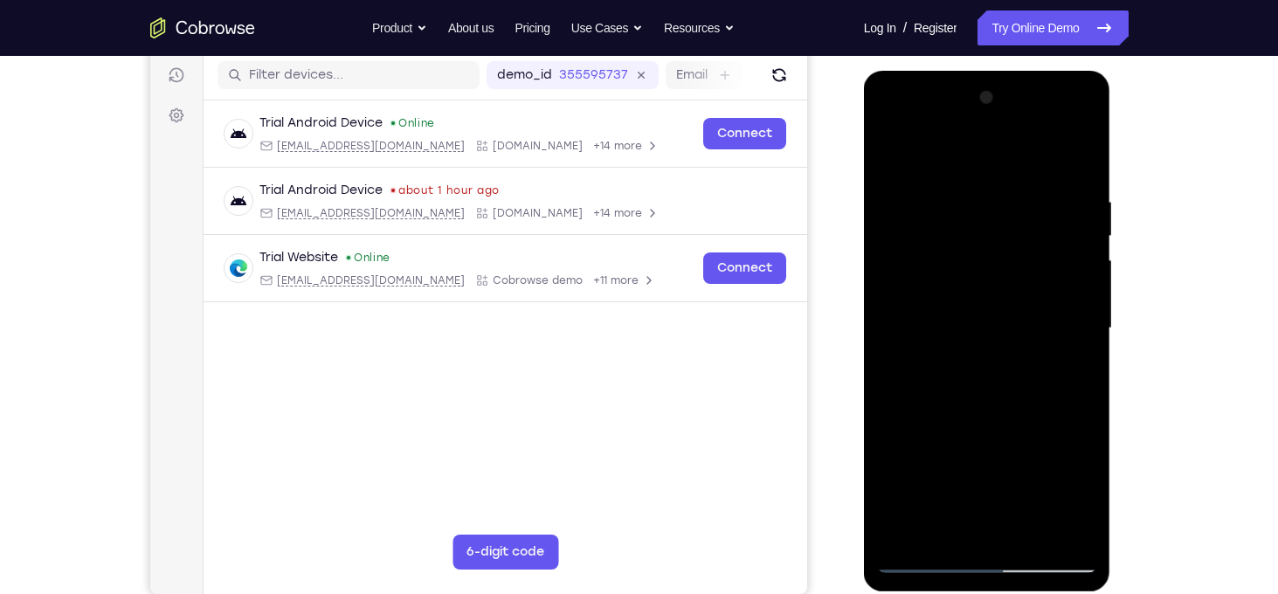
click at [983, 298] on div at bounding box center [987, 328] width 220 height 489
click at [924, 405] on div at bounding box center [987, 328] width 220 height 489
drag, startPoint x: 989, startPoint y: 434, endPoint x: 983, endPoint y: 259, distance: 174.8
click at [983, 259] on div at bounding box center [987, 328] width 220 height 489
drag, startPoint x: 998, startPoint y: 444, endPoint x: 989, endPoint y: 340, distance: 104.3
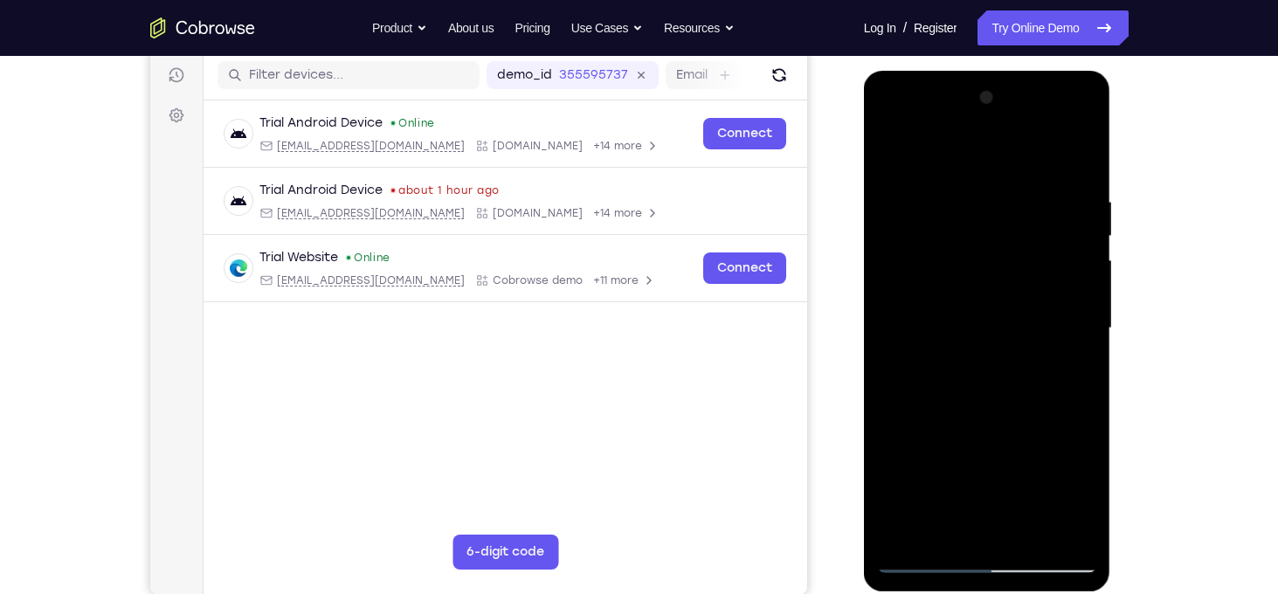
click at [989, 340] on div at bounding box center [987, 328] width 220 height 489
click at [924, 380] on div at bounding box center [987, 328] width 220 height 489
drag, startPoint x: 977, startPoint y: 487, endPoint x: 983, endPoint y: 271, distance: 215.9
click at [983, 271] on div at bounding box center [987, 328] width 220 height 489
click at [979, 336] on div at bounding box center [987, 328] width 220 height 489
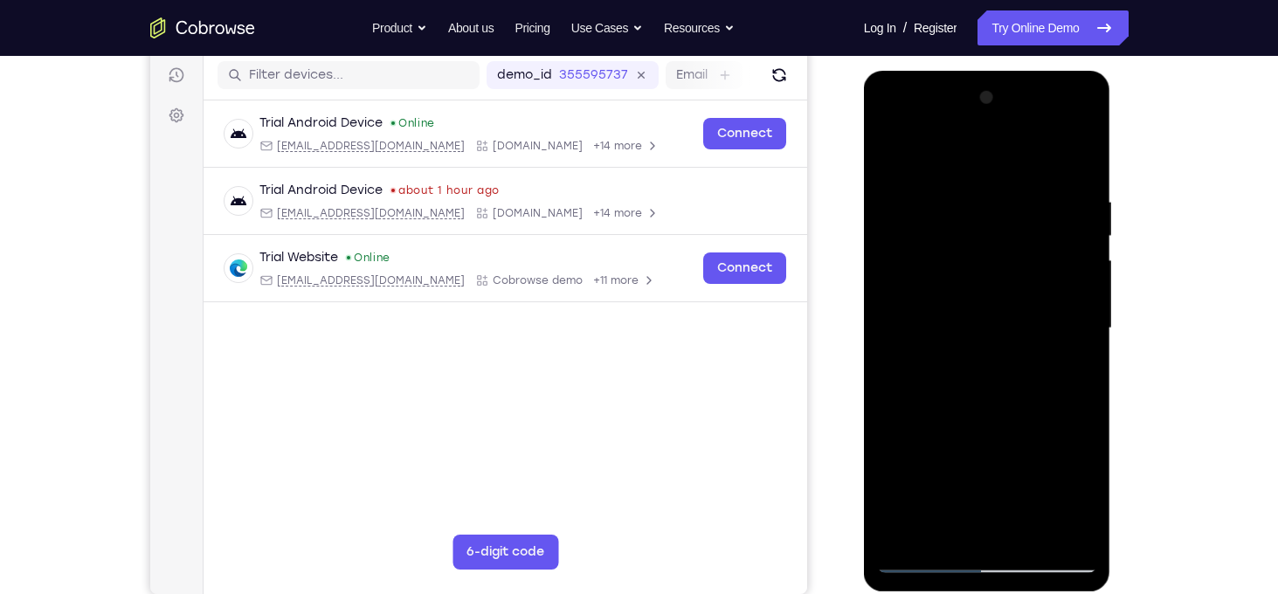
click at [968, 467] on div at bounding box center [987, 328] width 220 height 489
click at [1013, 469] on div at bounding box center [987, 328] width 220 height 489
click at [1009, 471] on div at bounding box center [987, 328] width 220 height 489
click at [1000, 469] on div at bounding box center [987, 328] width 220 height 489
click at [1048, 469] on div at bounding box center [987, 328] width 220 height 489
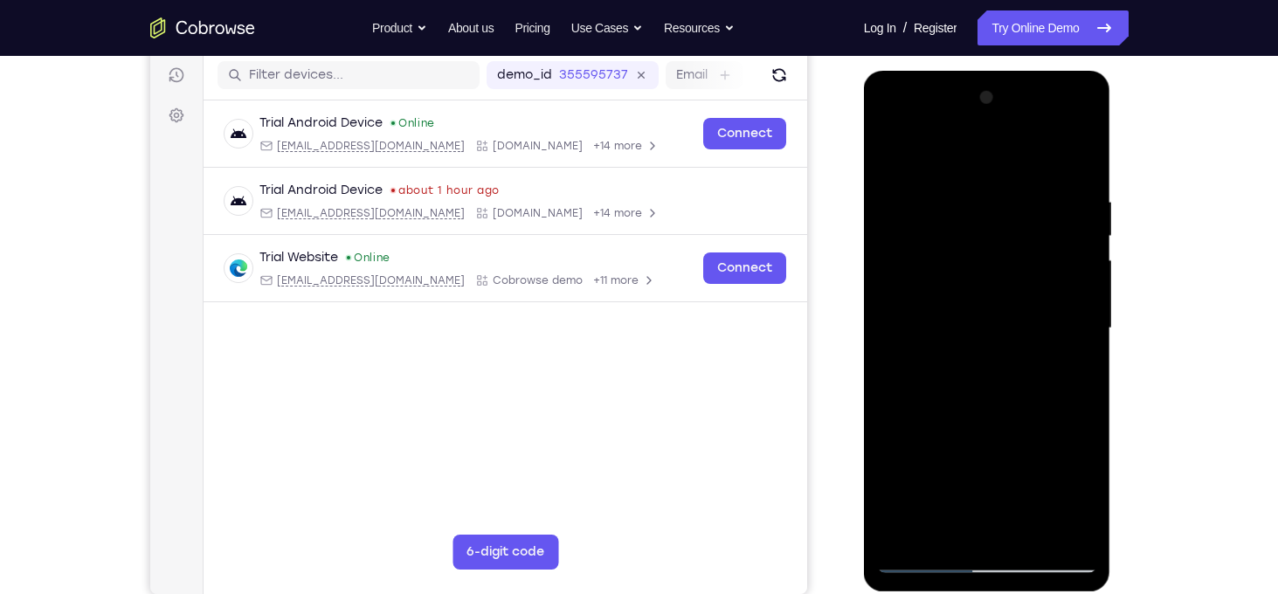
click at [1070, 469] on div at bounding box center [987, 328] width 220 height 489
click at [890, 148] on div at bounding box center [987, 328] width 220 height 489
drag, startPoint x: 981, startPoint y: 360, endPoint x: 967, endPoint y: 183, distance: 177.0
click at [967, 183] on div at bounding box center [987, 328] width 220 height 489
drag, startPoint x: 1004, startPoint y: 438, endPoint x: 1004, endPoint y: 233, distance: 204.4
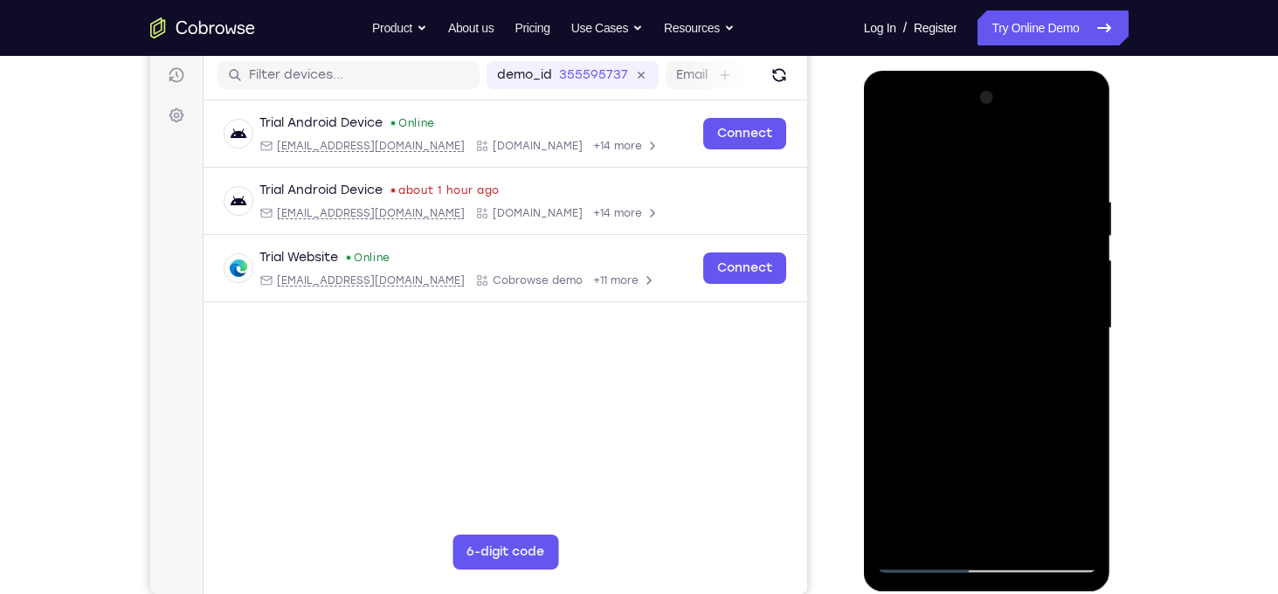
click at [1004, 233] on div at bounding box center [987, 328] width 220 height 489
drag, startPoint x: 999, startPoint y: 429, endPoint x: 1005, endPoint y: 211, distance: 218.5
click at [1005, 211] on div at bounding box center [987, 328] width 220 height 489
drag, startPoint x: 1011, startPoint y: 464, endPoint x: 1010, endPoint y: 224, distance: 240.3
click at [1010, 224] on div at bounding box center [987, 328] width 220 height 489
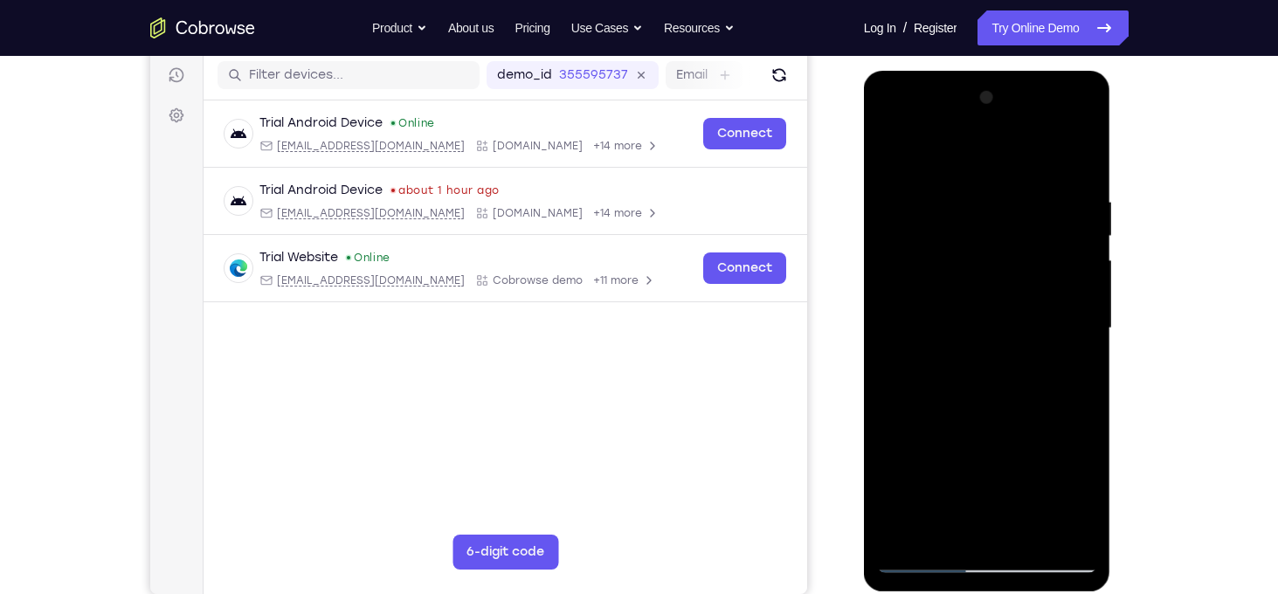
drag, startPoint x: 1004, startPoint y: 475, endPoint x: 993, endPoint y: 261, distance: 214.4
click at [993, 261] on div at bounding box center [987, 328] width 220 height 489
drag, startPoint x: 998, startPoint y: 453, endPoint x: 993, endPoint y: 234, distance: 219.4
click at [993, 234] on div at bounding box center [987, 328] width 220 height 489
drag, startPoint x: 1004, startPoint y: 411, endPoint x: 997, endPoint y: 237, distance: 174.0
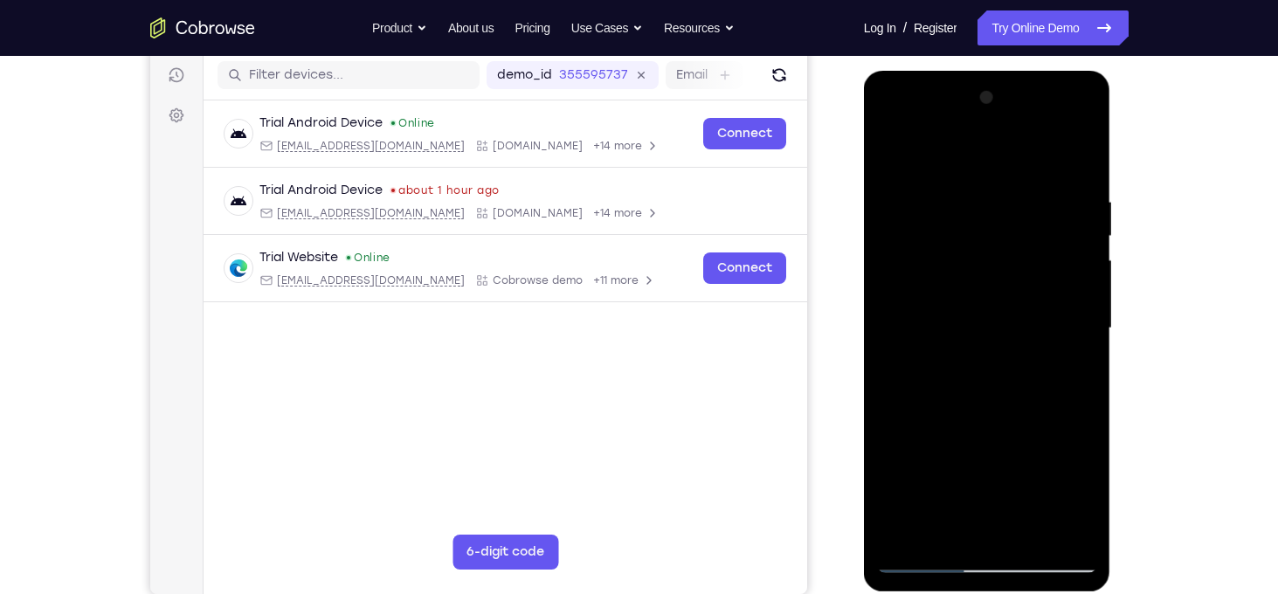
click at [997, 237] on div at bounding box center [987, 328] width 220 height 489
drag, startPoint x: 1008, startPoint y: 398, endPoint x: 1000, endPoint y: 244, distance: 154.0
click at [1000, 244] on div at bounding box center [987, 328] width 220 height 489
drag, startPoint x: 1009, startPoint y: 400, endPoint x: 997, endPoint y: 202, distance: 198.7
click at [997, 202] on div at bounding box center [987, 328] width 220 height 489
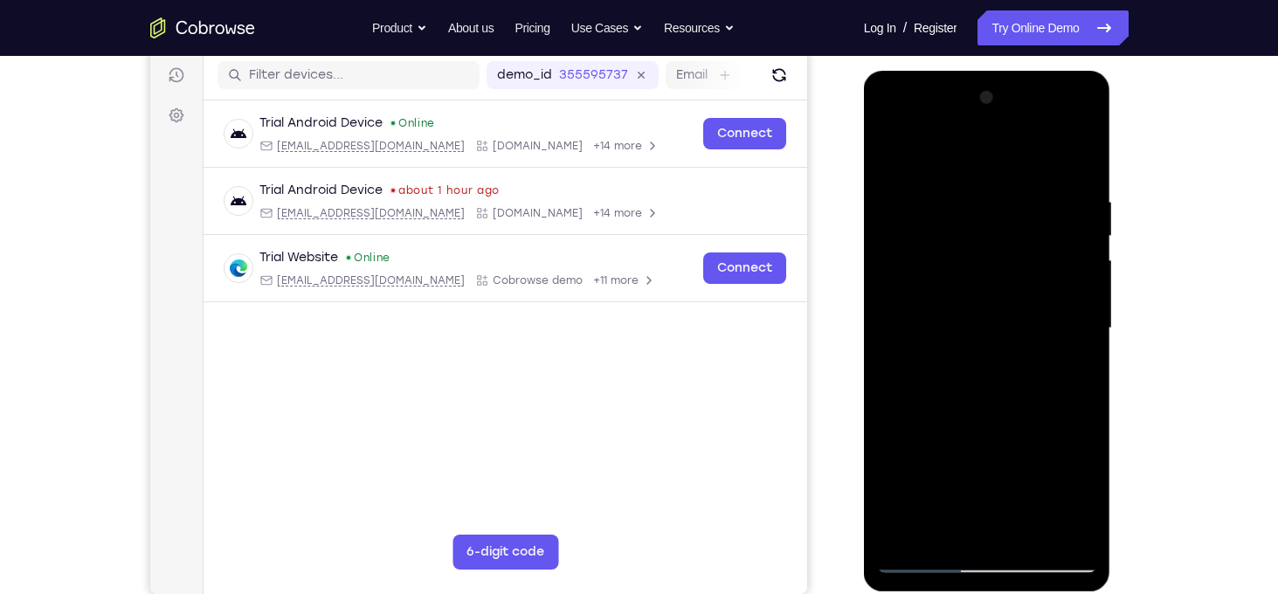
drag, startPoint x: 997, startPoint y: 394, endPoint x: 990, endPoint y: 302, distance: 92.0
click at [990, 302] on div at bounding box center [987, 328] width 220 height 489
drag, startPoint x: 980, startPoint y: 378, endPoint x: 982, endPoint y: 186, distance: 192.2
click at [982, 186] on div at bounding box center [987, 328] width 220 height 489
drag, startPoint x: 1000, startPoint y: 390, endPoint x: 1000, endPoint y: 354, distance: 35.8
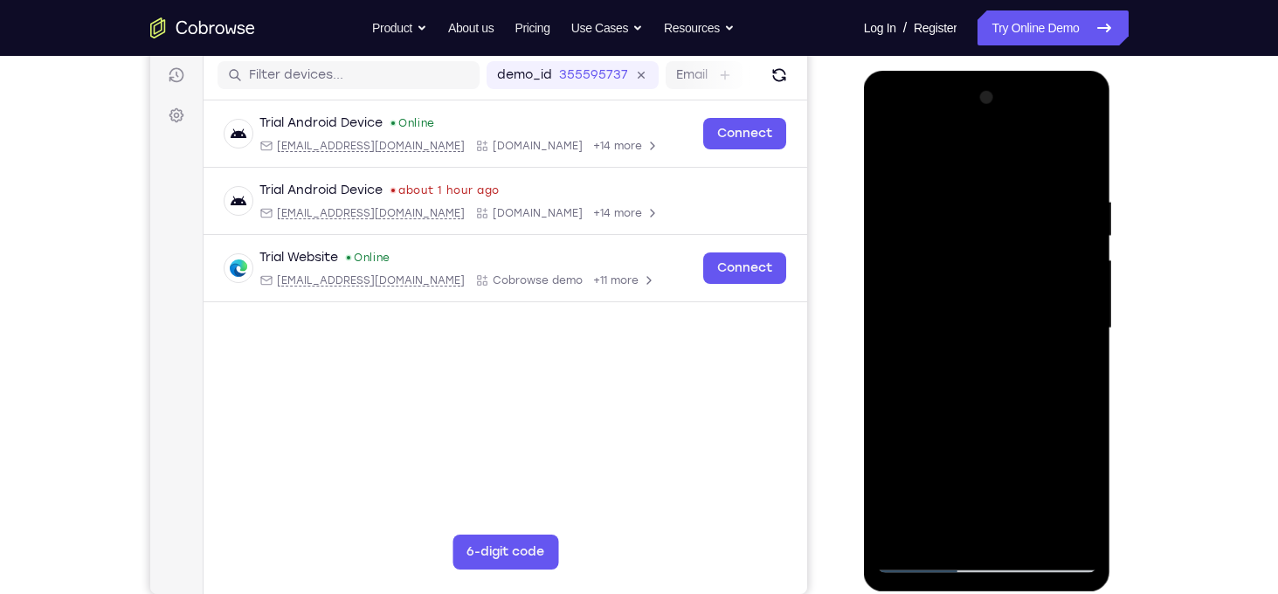
click at [1000, 354] on div at bounding box center [987, 328] width 220 height 489
drag, startPoint x: 997, startPoint y: 502, endPoint x: 984, endPoint y: 240, distance: 262.4
click at [984, 240] on div at bounding box center [987, 328] width 220 height 489
drag, startPoint x: 1000, startPoint y: 431, endPoint x: 1000, endPoint y: 225, distance: 205.3
click at [1000, 225] on div at bounding box center [987, 328] width 220 height 489
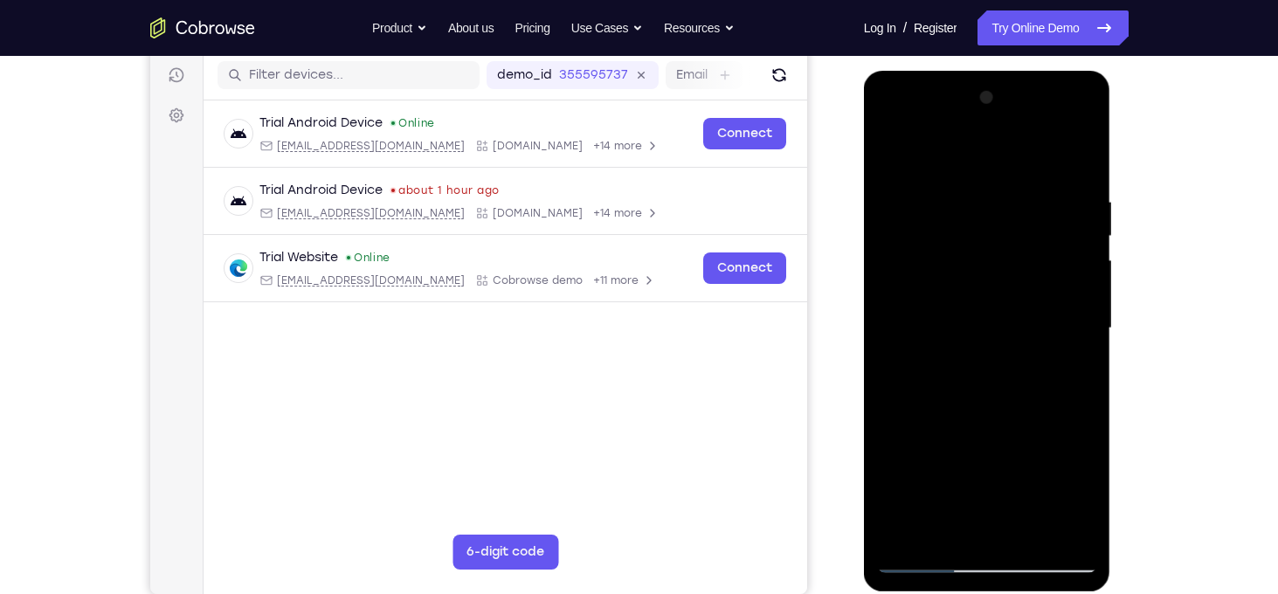
drag, startPoint x: 1014, startPoint y: 401, endPoint x: 1018, endPoint y: 140, distance: 261.3
click at [1018, 140] on div at bounding box center [987, 328] width 220 height 489
drag, startPoint x: 1018, startPoint y: 388, endPoint x: 1018, endPoint y: 186, distance: 201.8
click at [1018, 186] on div at bounding box center [987, 328] width 220 height 489
drag, startPoint x: 1027, startPoint y: 412, endPoint x: 1014, endPoint y: 219, distance: 192.7
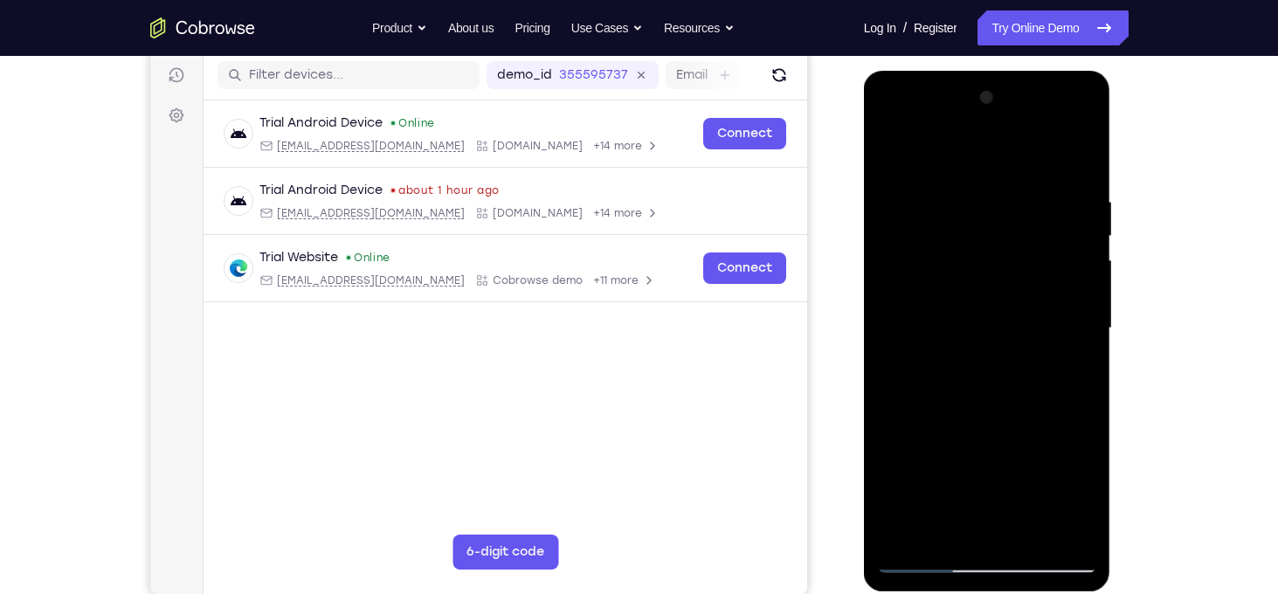
click at [1014, 219] on div at bounding box center [987, 328] width 220 height 489
drag, startPoint x: 1001, startPoint y: 445, endPoint x: 1004, endPoint y: 284, distance: 160.8
click at [1004, 284] on div at bounding box center [987, 328] width 220 height 489
drag, startPoint x: 1005, startPoint y: 385, endPoint x: 1000, endPoint y: 336, distance: 50.1
click at [1000, 336] on div at bounding box center [987, 328] width 220 height 489
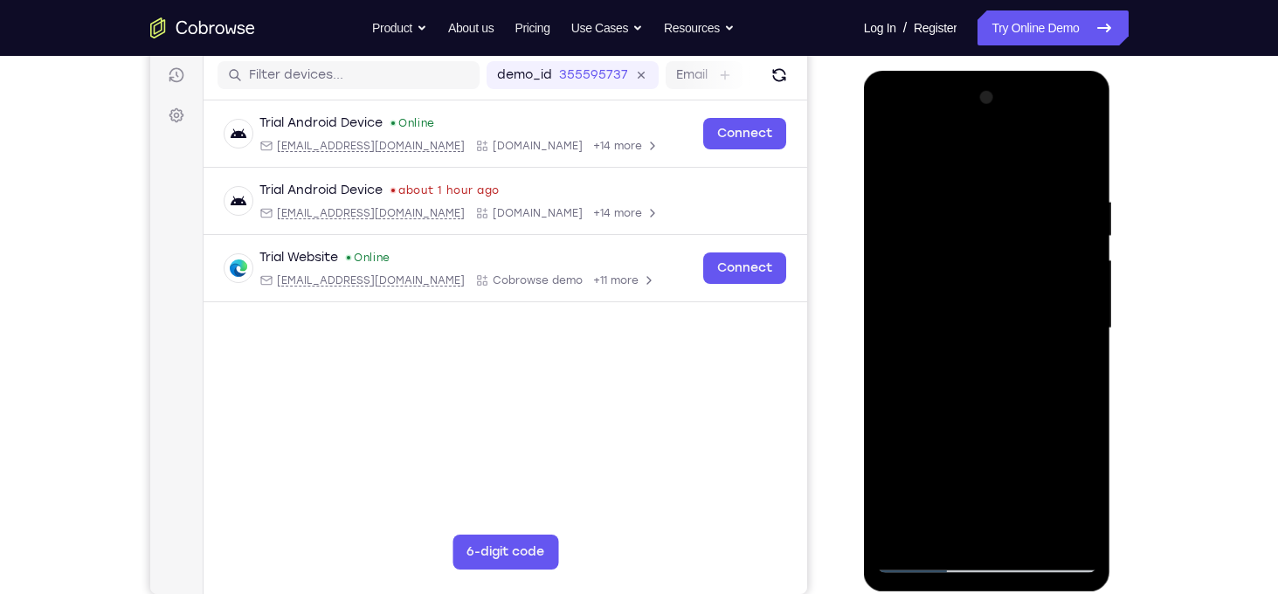
drag, startPoint x: 1003, startPoint y: 486, endPoint x: 1010, endPoint y: 249, distance: 236.9
click at [1010, 249] on div at bounding box center [987, 328] width 220 height 489
drag, startPoint x: 1011, startPoint y: 428, endPoint x: 995, endPoint y: 193, distance: 235.6
click at [995, 193] on div at bounding box center [987, 328] width 220 height 489
drag, startPoint x: 992, startPoint y: 434, endPoint x: 1000, endPoint y: 150, distance: 284.1
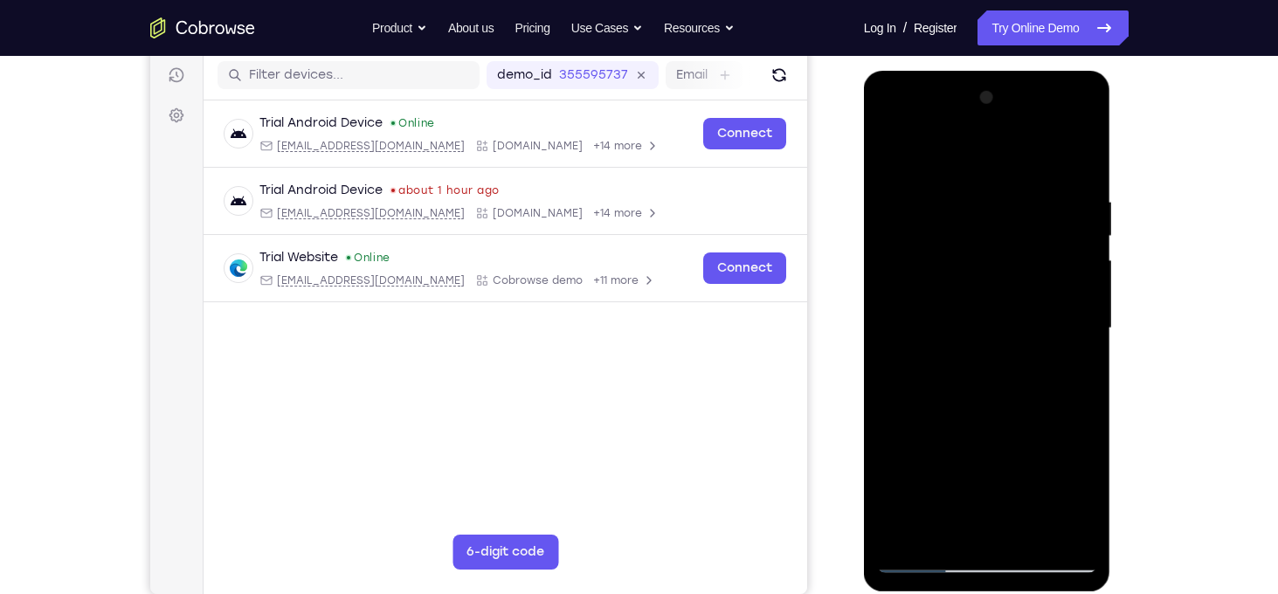
click at [1000, 150] on div at bounding box center [987, 328] width 220 height 489
drag, startPoint x: 1002, startPoint y: 459, endPoint x: 1009, endPoint y: 42, distance: 416.8
click at [1009, 71] on html "Online web based iOS Simulators and Android Emulators. Run iPhone, iPad, Mobile…" at bounding box center [988, 333] width 249 height 524
drag, startPoint x: 1045, startPoint y: 270, endPoint x: 1060, endPoint y: 40, distance: 230.3
click at [1060, 71] on html "Online web based iOS Simulators and Android Emulators. Run iPhone, iPad, Mobile…" at bounding box center [988, 333] width 249 height 524
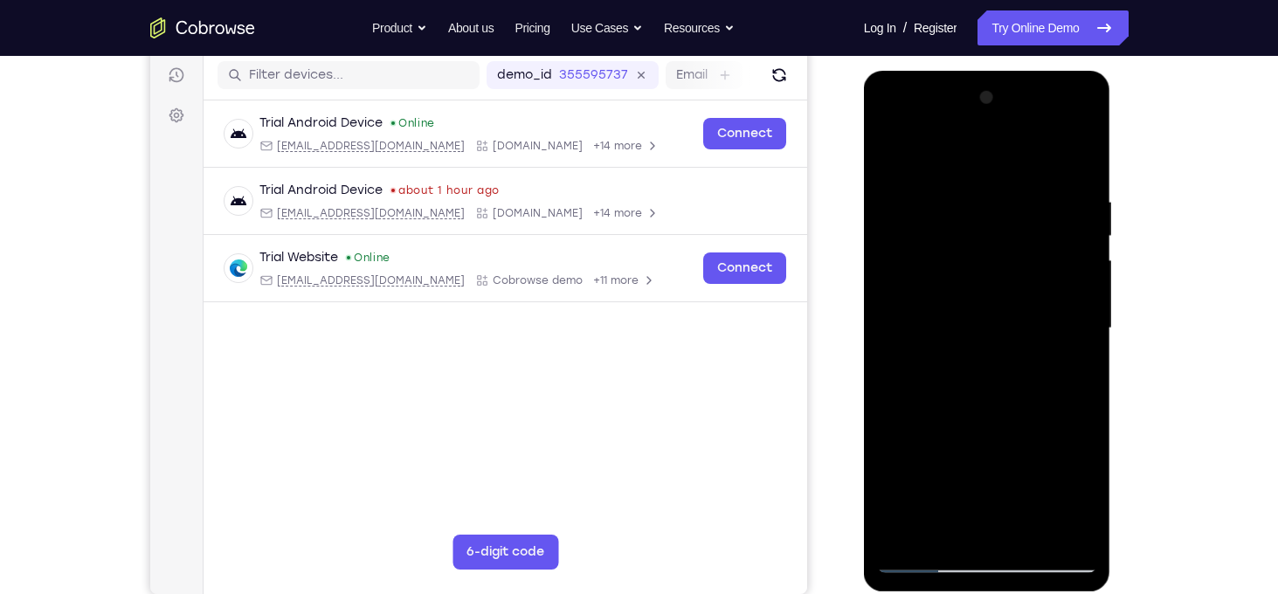
drag, startPoint x: 965, startPoint y: 419, endPoint x: 994, endPoint y: -107, distance: 527.6
click at [994, 71] on html "Online web based iOS Simulators and Android Emulators. Run iPhone, iPad, Mobile…" at bounding box center [988, 333] width 249 height 524
drag, startPoint x: 981, startPoint y: 446, endPoint x: 991, endPoint y: 59, distance: 387.2
click at [991, 71] on html "Online web based iOS Simulators and Android Emulators. Run iPhone, iPad, Mobile…" at bounding box center [988, 333] width 249 height 524
drag, startPoint x: 1024, startPoint y: 478, endPoint x: 1025, endPoint y: 32, distance: 445.6
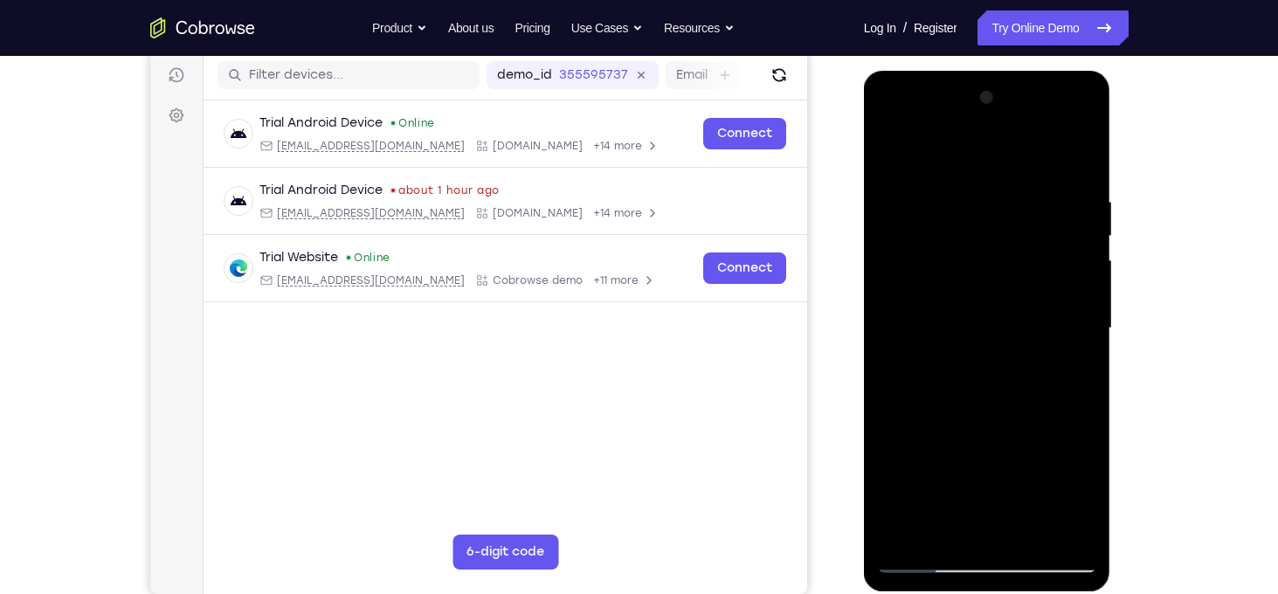
click at [1025, 71] on html "Online web based iOS Simulators and Android Emulators. Run iPhone, iPad, Mobile…" at bounding box center [988, 333] width 249 height 524
drag, startPoint x: 971, startPoint y: 480, endPoint x: 998, endPoint y: 152, distance: 328.8
click at [998, 152] on div at bounding box center [987, 328] width 220 height 489
drag, startPoint x: 999, startPoint y: 392, endPoint x: 998, endPoint y: 340, distance: 52.4
click at [998, 340] on div at bounding box center [987, 328] width 220 height 489
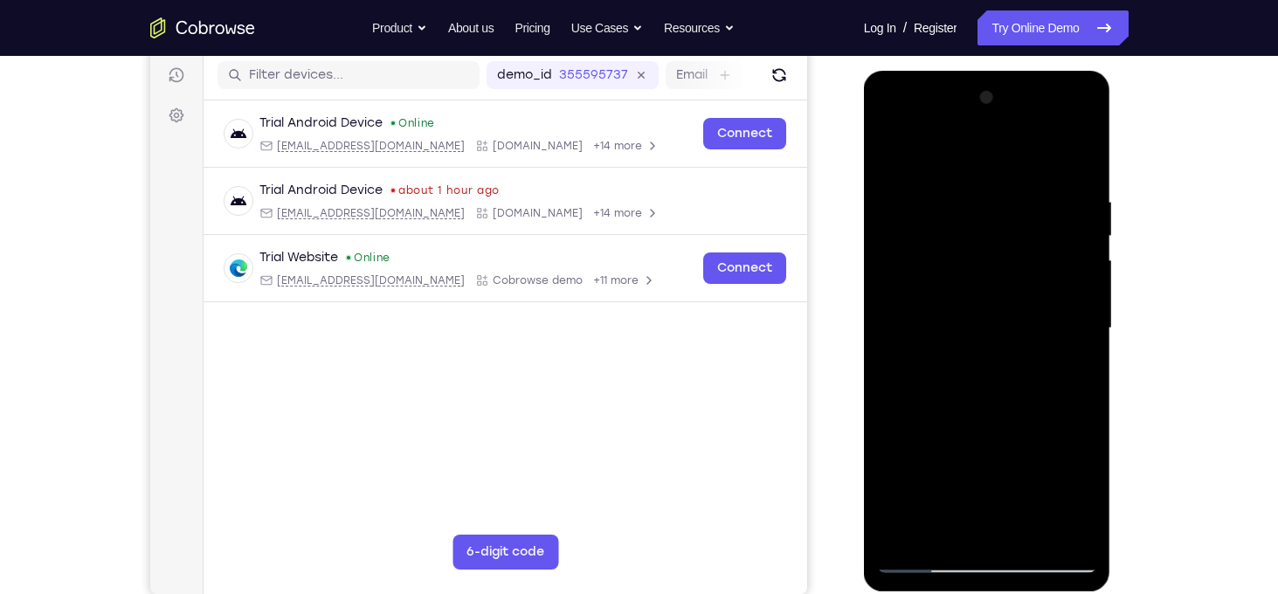
drag, startPoint x: 964, startPoint y: 427, endPoint x: 964, endPoint y: 216, distance: 211.4
click at [964, 216] on div at bounding box center [987, 328] width 220 height 489
click at [979, 209] on div at bounding box center [987, 328] width 220 height 489
click at [923, 221] on div at bounding box center [987, 328] width 220 height 489
drag
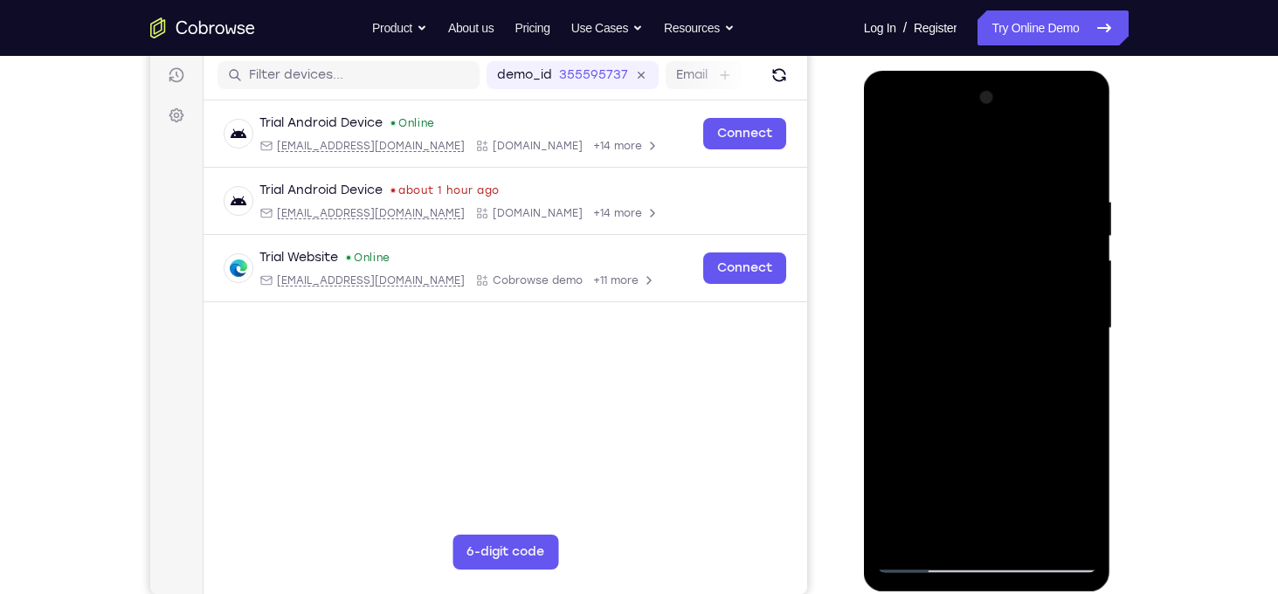
click at [972, 283] on div at bounding box center [987, 328] width 220 height 489
click at [1011, 313] on div at bounding box center [987, 328] width 220 height 489
click at [967, 249] on div at bounding box center [987, 328] width 220 height 489
click at [924, 438] on div at bounding box center [987, 328] width 220 height 489
click at [937, 426] on div at bounding box center [987, 328] width 220 height 489
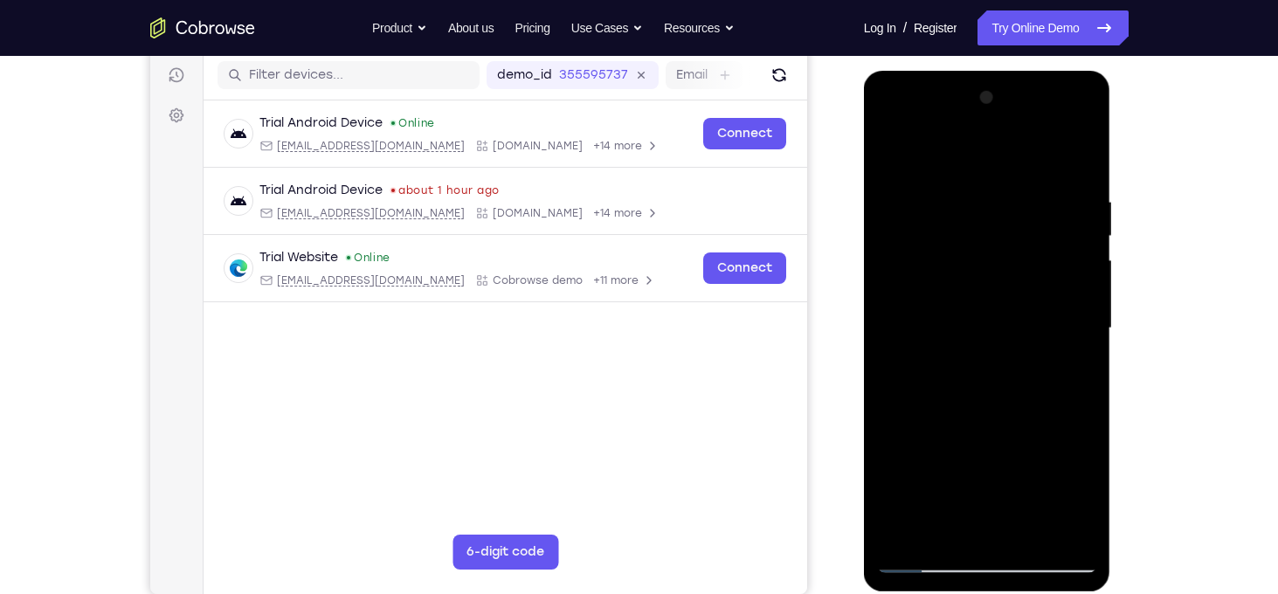
click at [937, 425] on div at bounding box center [987, 328] width 220 height 489
click at [924, 445] on div at bounding box center [987, 328] width 220 height 489
click at [920, 190] on div at bounding box center [987, 328] width 220 height 489
click at [945, 422] on div at bounding box center [987, 328] width 220 height 489
click at [925, 441] on div at bounding box center [987, 328] width 220 height 489
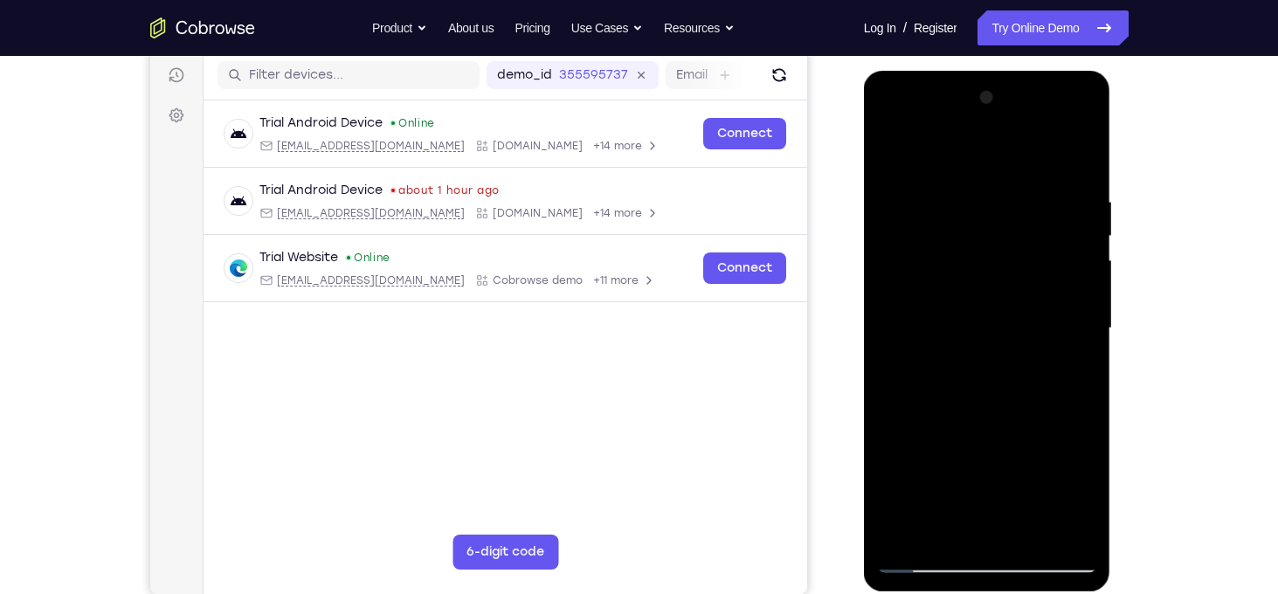
click at [959, 424] on div at bounding box center [987, 328] width 220 height 489
click at [985, 420] on div at bounding box center [987, 328] width 220 height 489
click at [919, 566] on div at bounding box center [987, 328] width 220 height 489
click at [985, 423] on div at bounding box center [987, 328] width 220 height 489
click at [925, 436] on div at bounding box center [987, 328] width 220 height 489
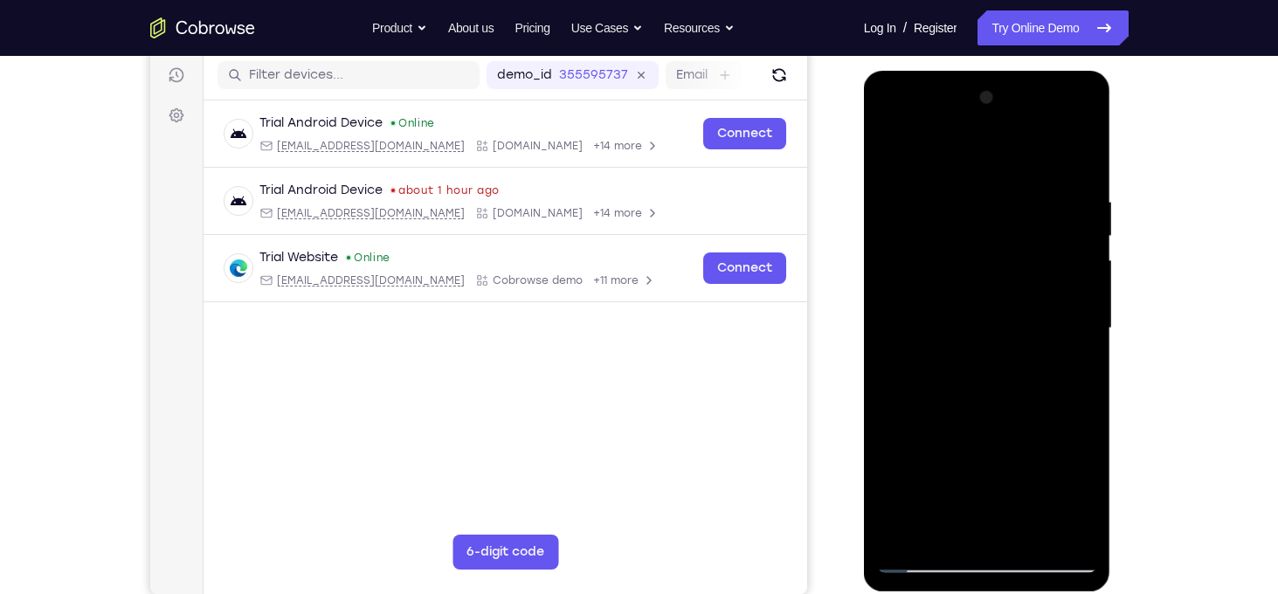
drag, startPoint x: 1017, startPoint y: 382, endPoint x: 1003, endPoint y: 167, distance: 215.4
click at [1003, 167] on div at bounding box center [987, 328] width 220 height 489
